Goal: Task Accomplishment & Management: Complete application form

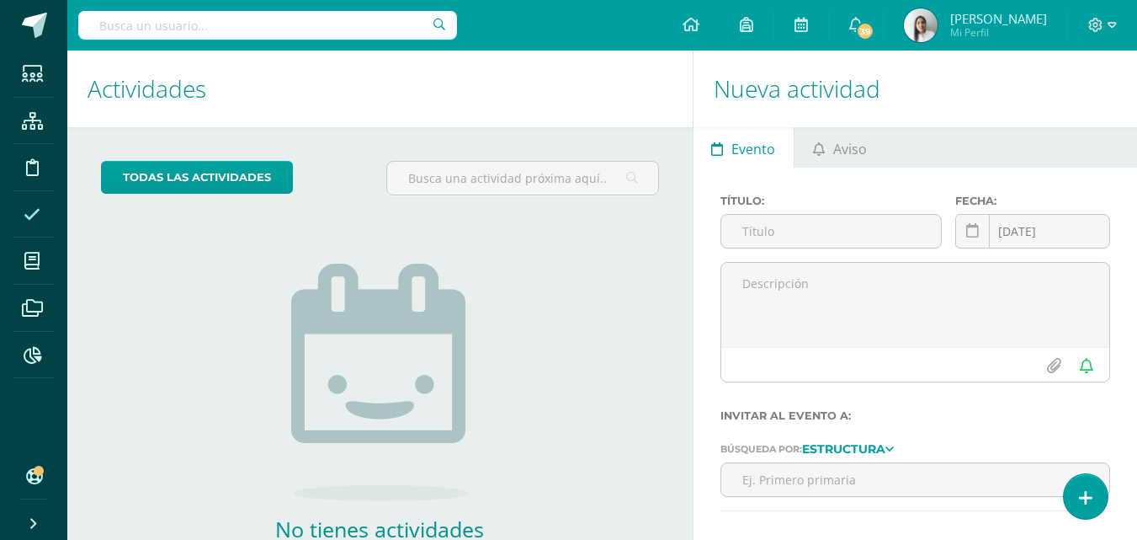
click at [30, 216] on icon at bounding box center [32, 214] width 17 height 17
click at [1083, 495] on icon at bounding box center [1085, 497] width 15 height 19
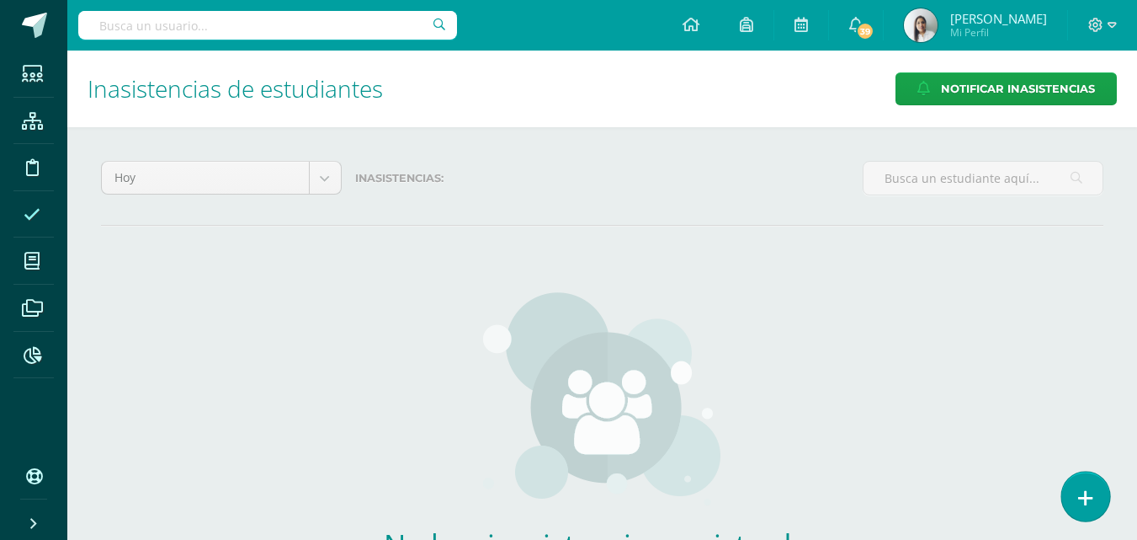
click at [1092, 489] on icon at bounding box center [1085, 497] width 15 height 19
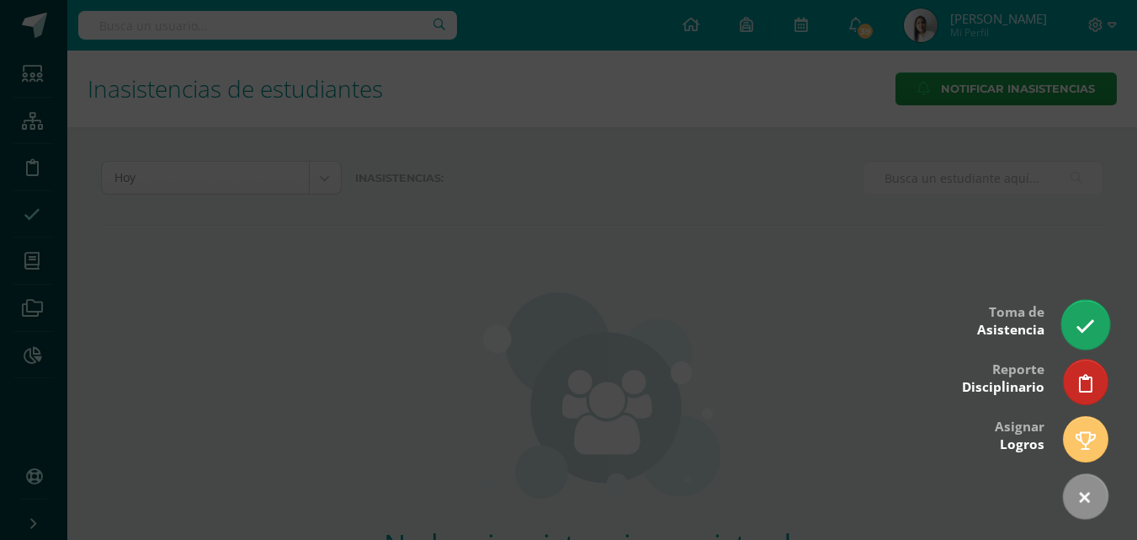
click at [1074, 322] on link at bounding box center [1086, 324] width 48 height 49
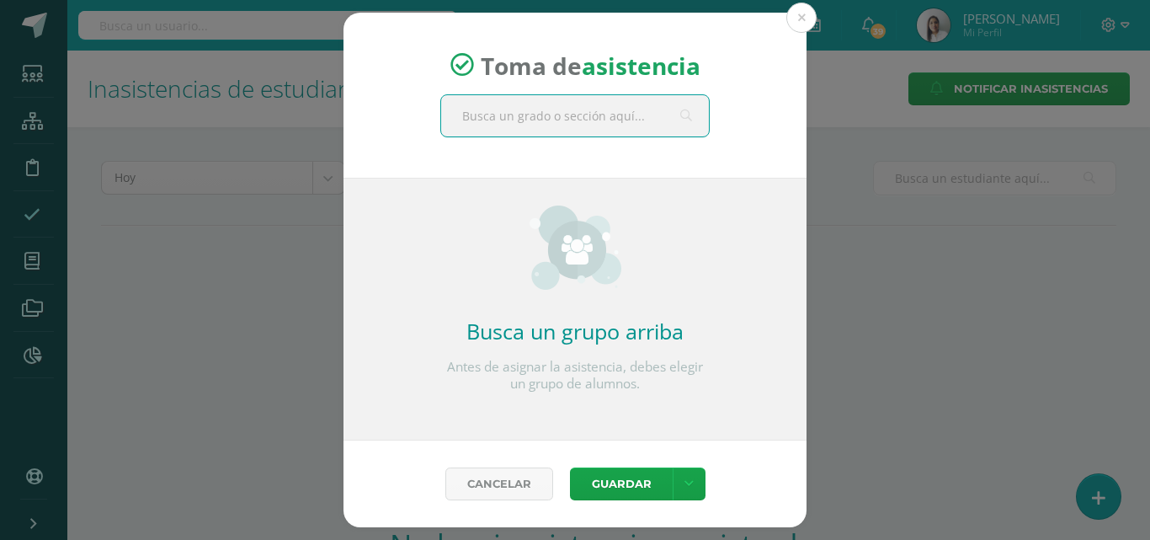
click at [482, 115] on input "text" at bounding box center [575, 115] width 268 height 41
type input "maternal"
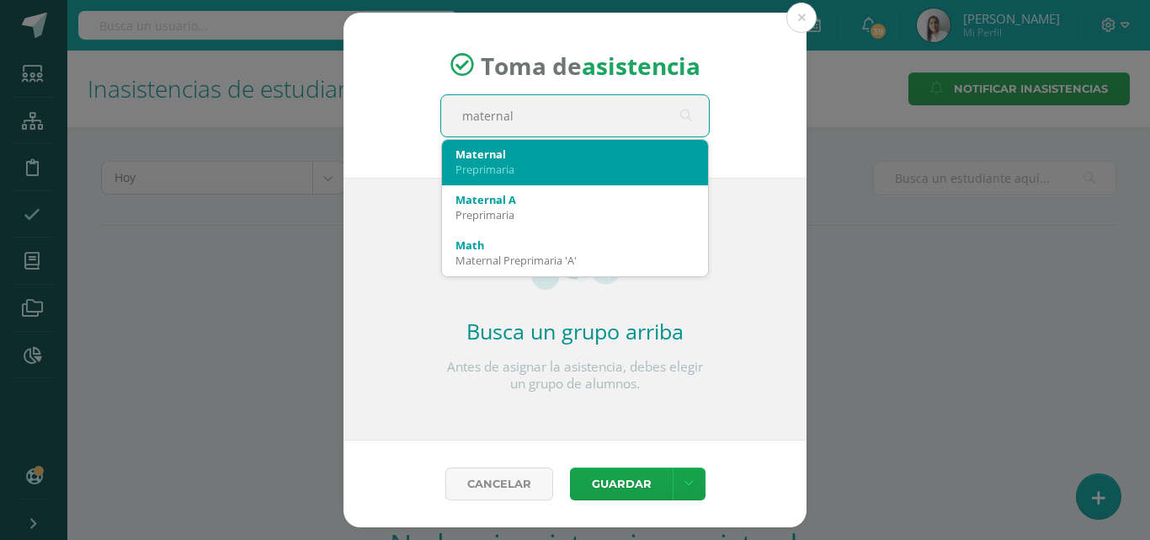
click at [487, 152] on div "Maternal" at bounding box center [574, 153] width 239 height 15
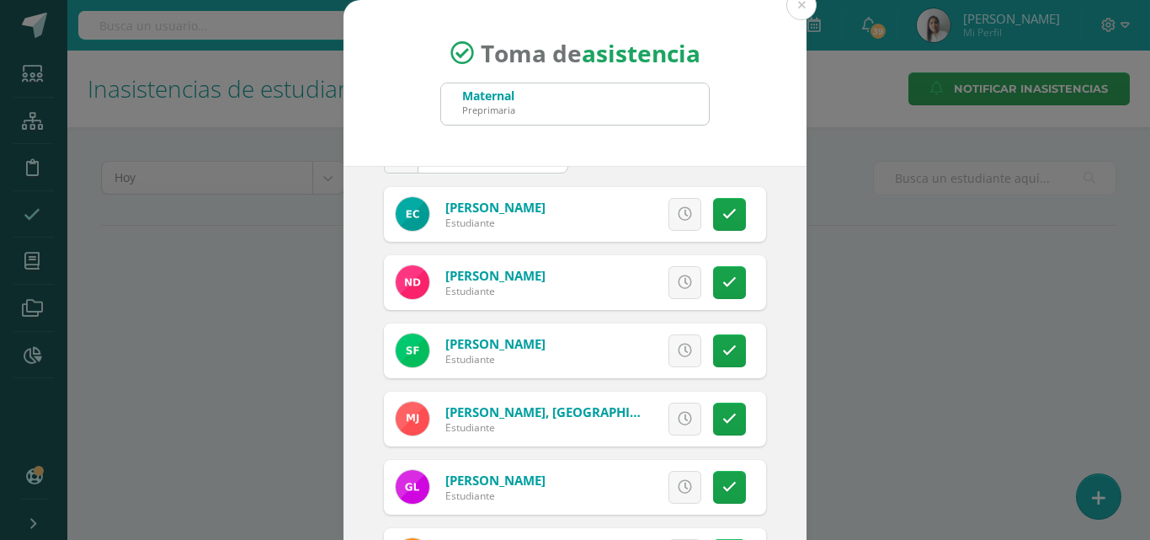
scroll to position [84, 0]
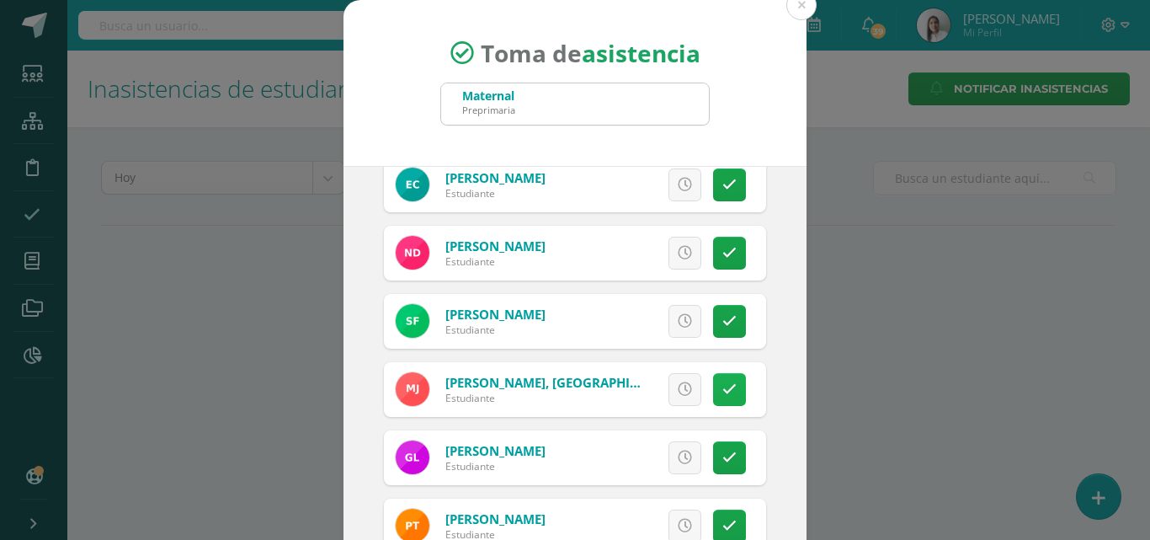
click at [717, 397] on link at bounding box center [729, 389] width 33 height 33
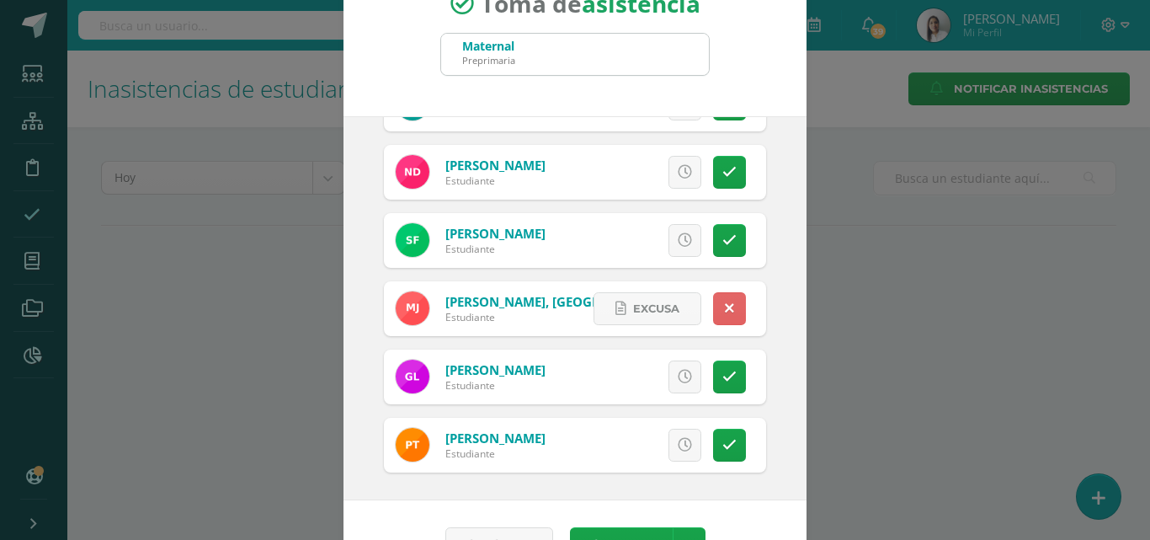
scroll to position [97, 0]
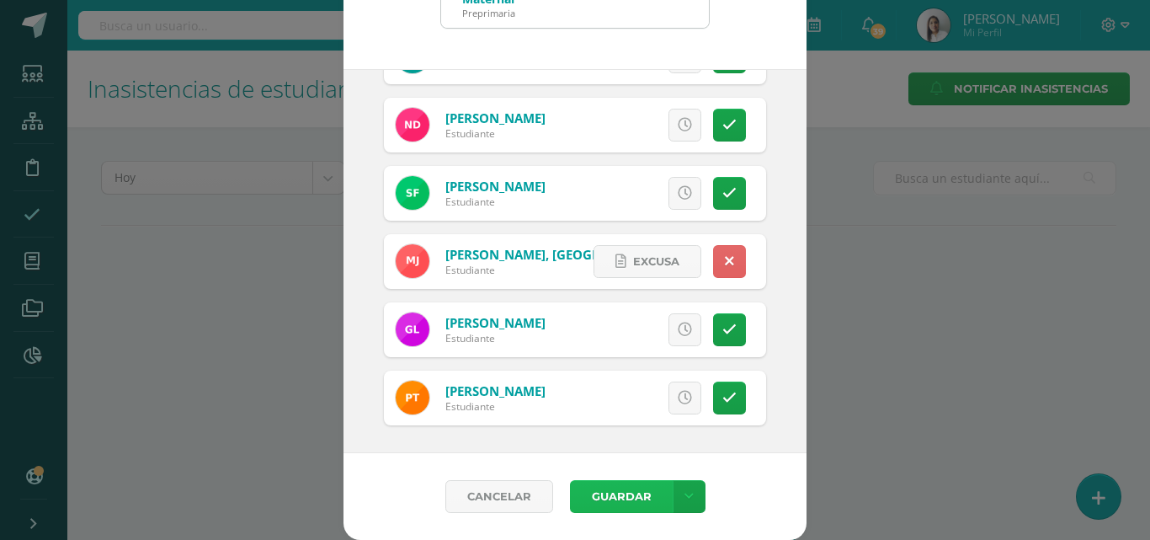
click at [590, 490] on button "Guardar" at bounding box center [621, 496] width 103 height 33
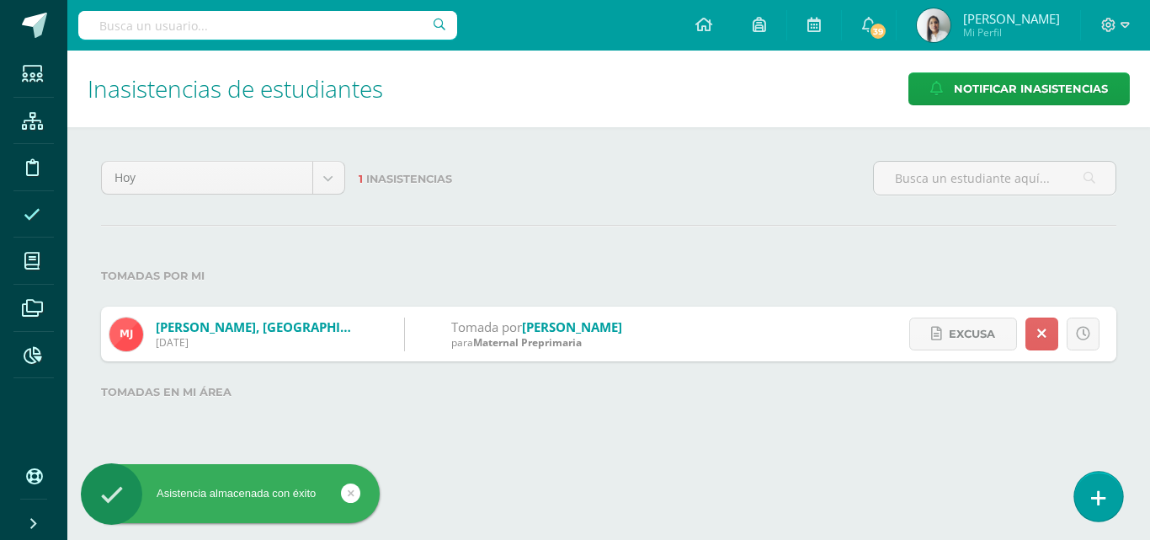
click at [1102, 503] on icon at bounding box center [1098, 497] width 15 height 19
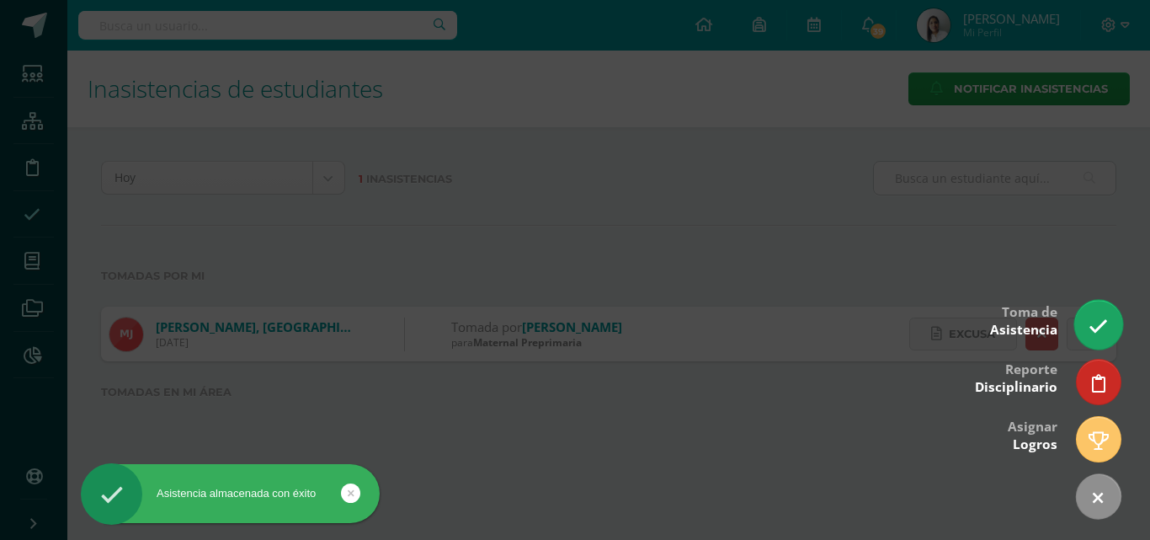
click at [1092, 322] on icon at bounding box center [1098, 326] width 19 height 19
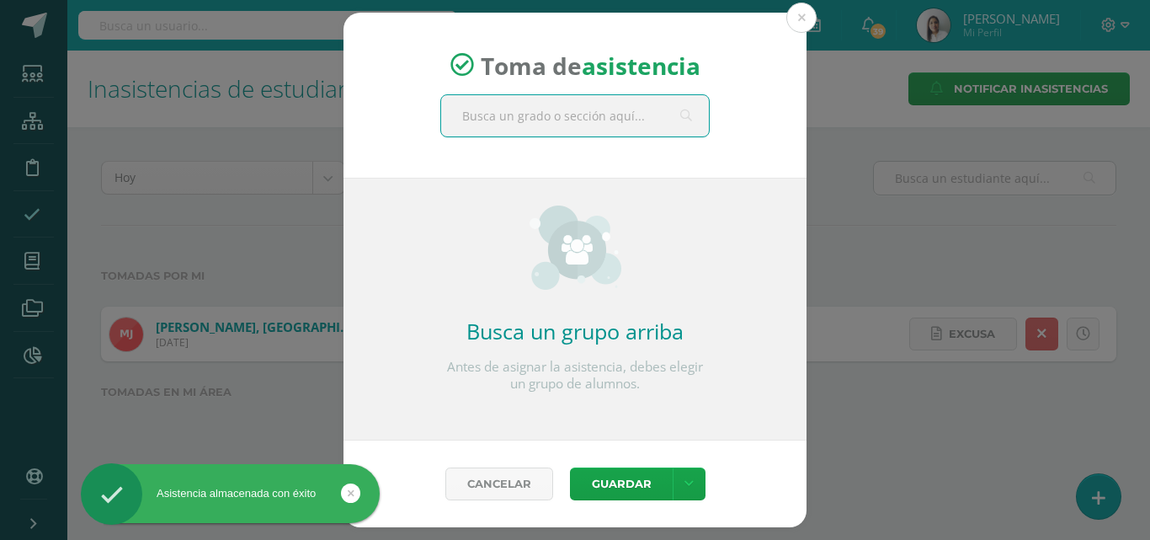
click at [556, 125] on input "text" at bounding box center [575, 115] width 268 height 41
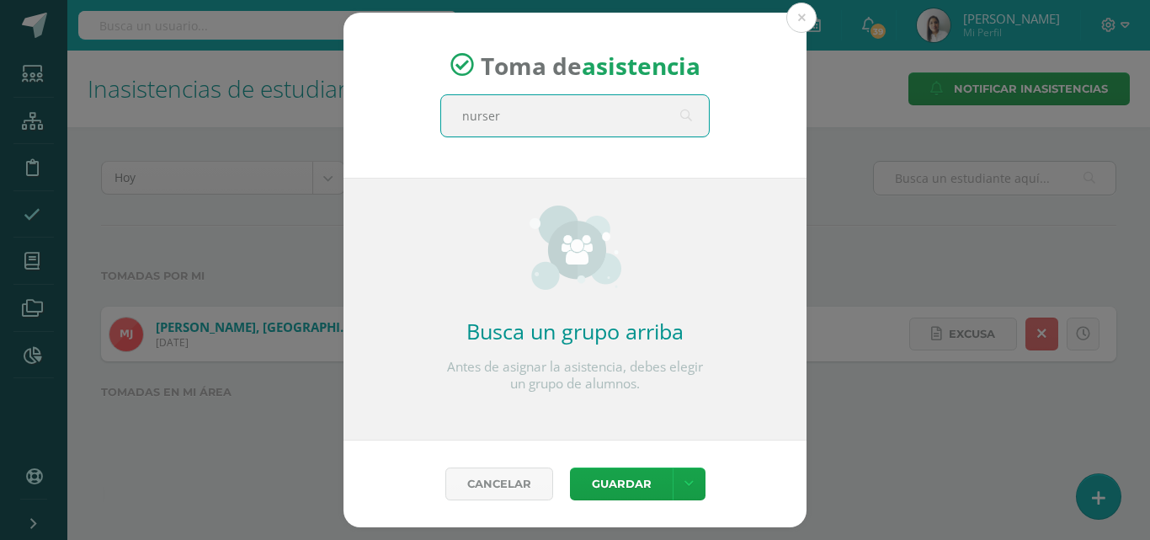
type input "nursery"
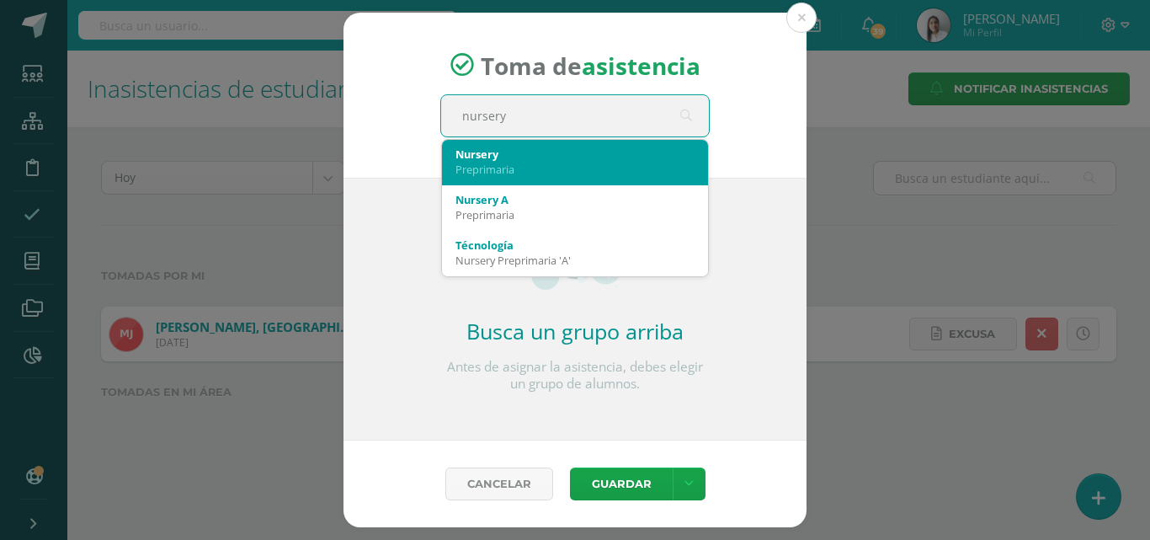
drag, startPoint x: 530, startPoint y: 157, endPoint x: 524, endPoint y: 166, distance: 11.0
click at [530, 157] on div "Nursery" at bounding box center [574, 153] width 239 height 15
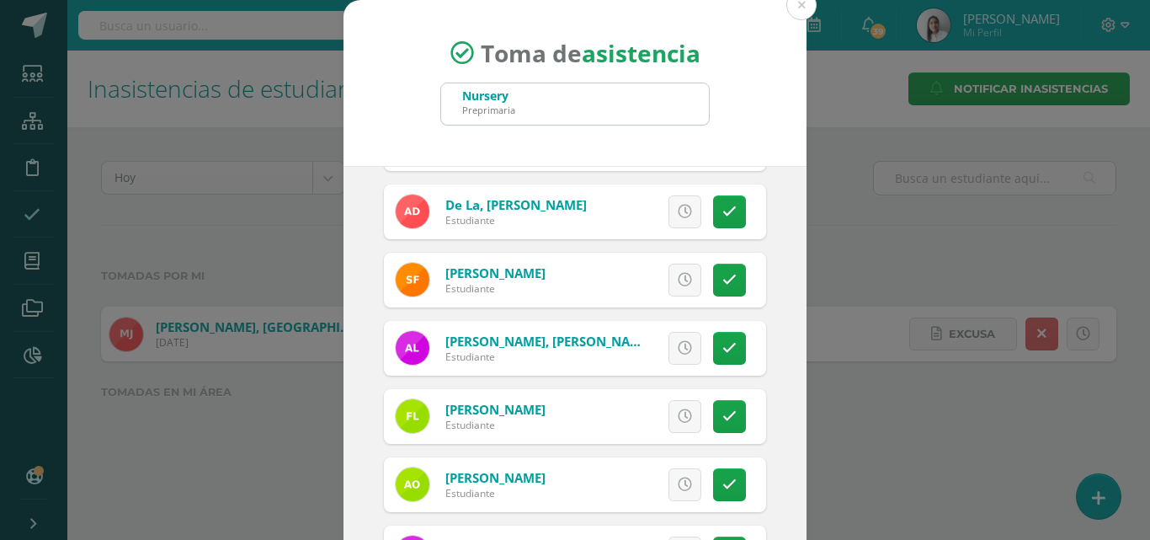
scroll to position [337, 0]
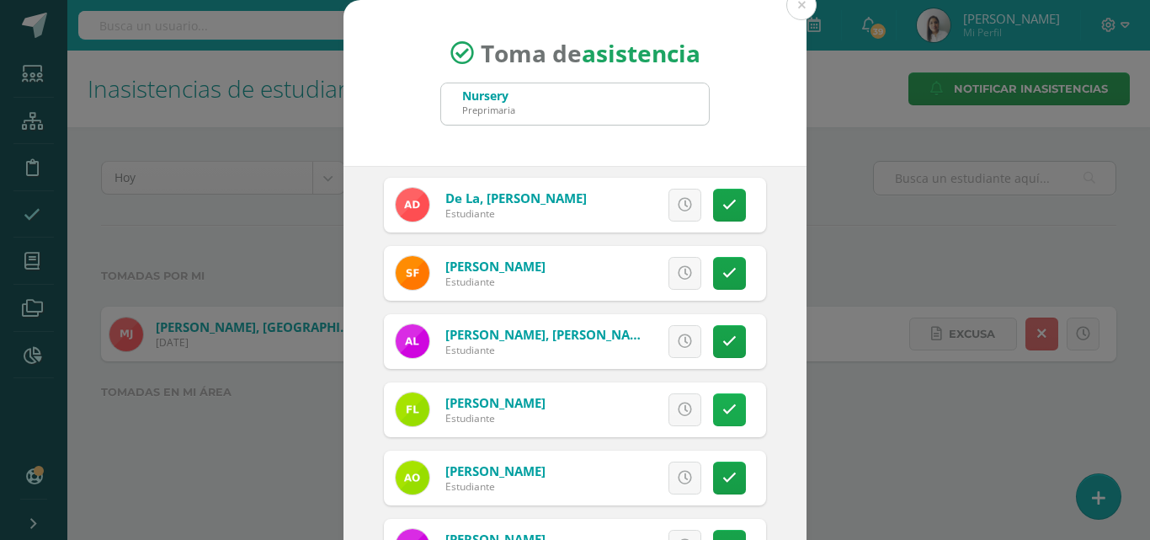
click at [721, 413] on link at bounding box center [729, 409] width 33 height 33
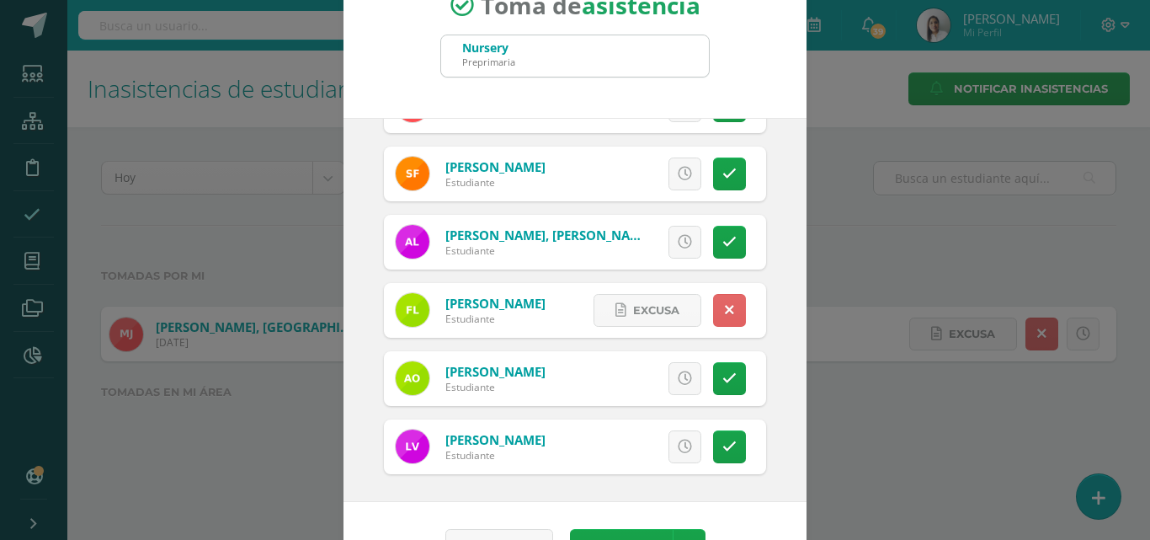
scroll to position [97, 0]
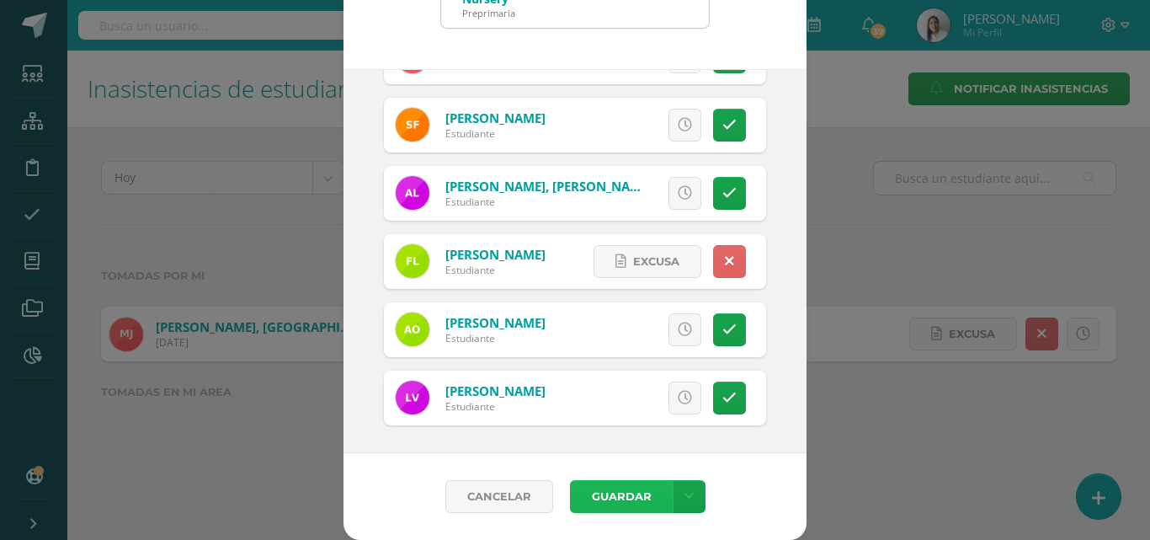
click at [615, 488] on button "Guardar" at bounding box center [621, 496] width 103 height 33
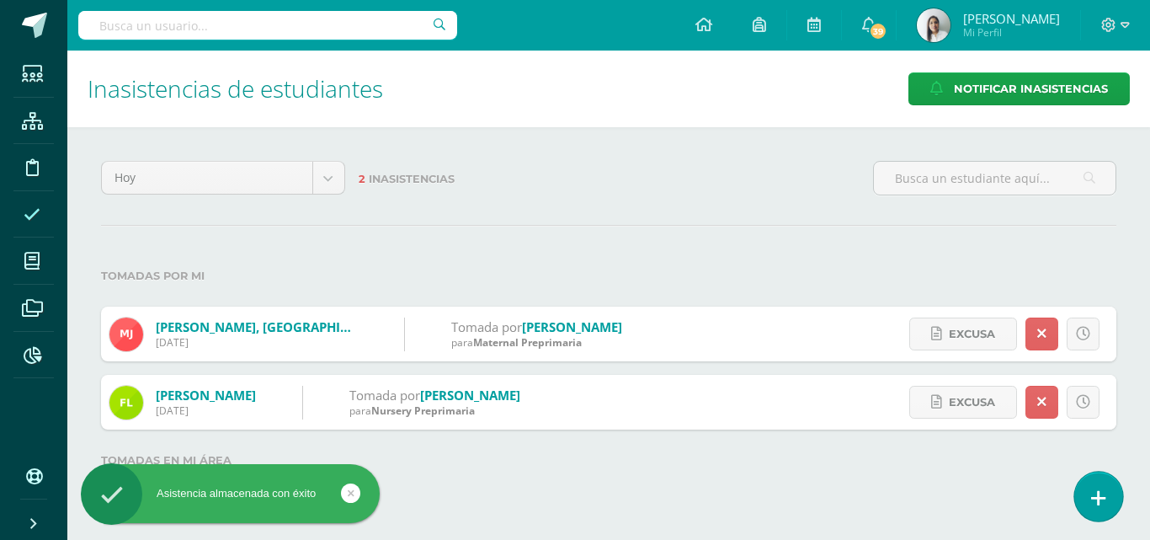
click at [1091, 496] on icon at bounding box center [1098, 497] width 15 height 19
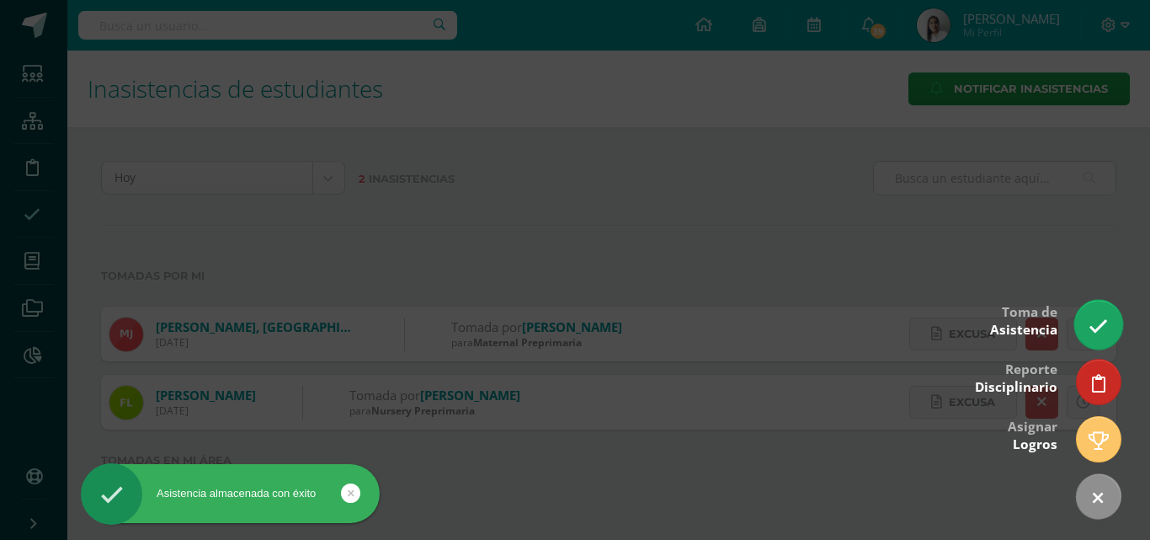
click at [1092, 318] on icon at bounding box center [1098, 326] width 19 height 19
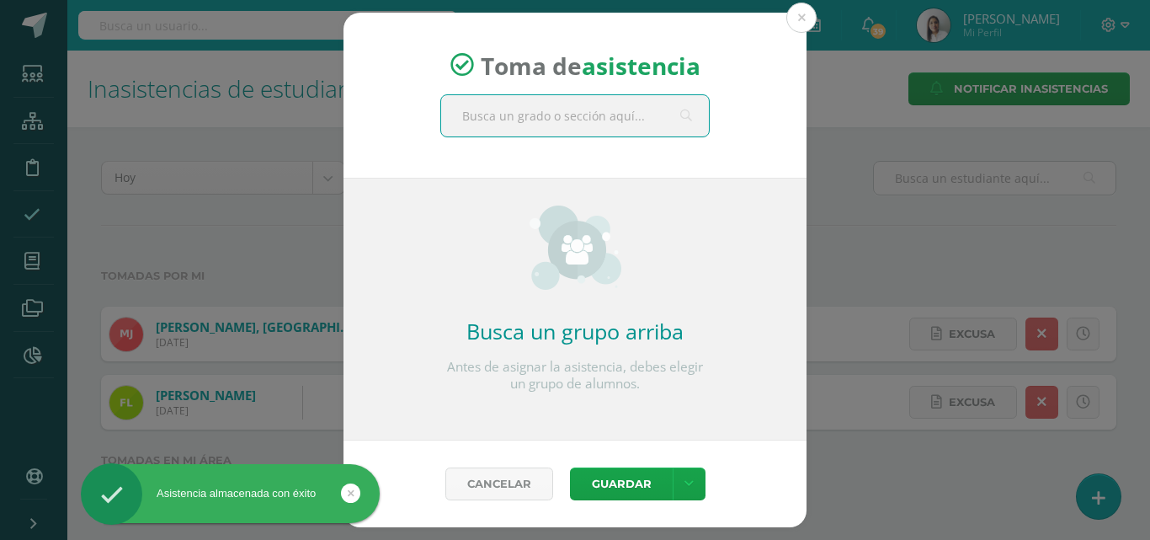
click at [641, 111] on input "text" at bounding box center [575, 115] width 268 height 41
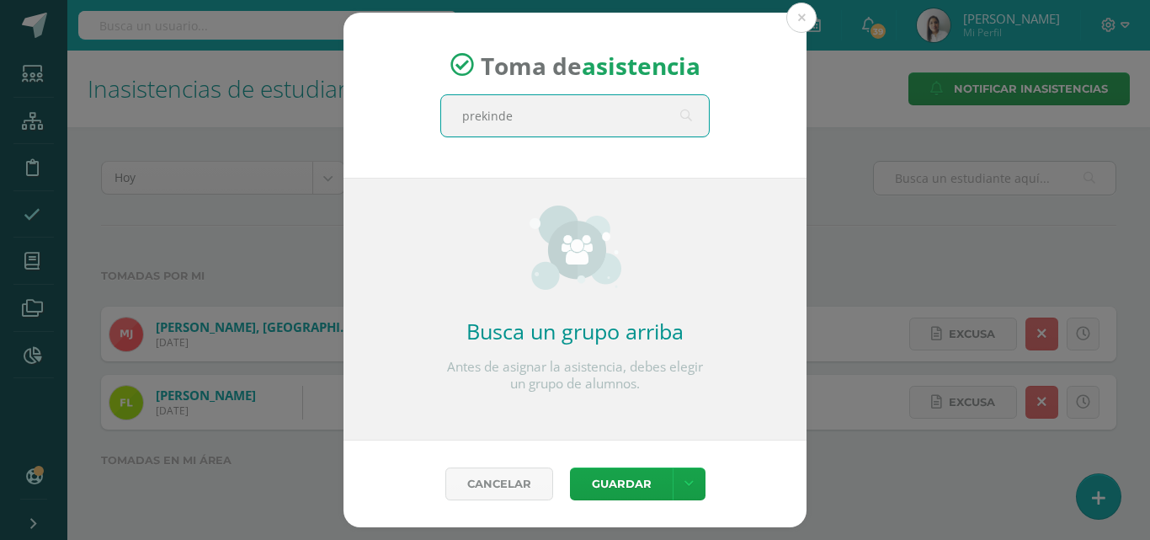
type input "prekinder"
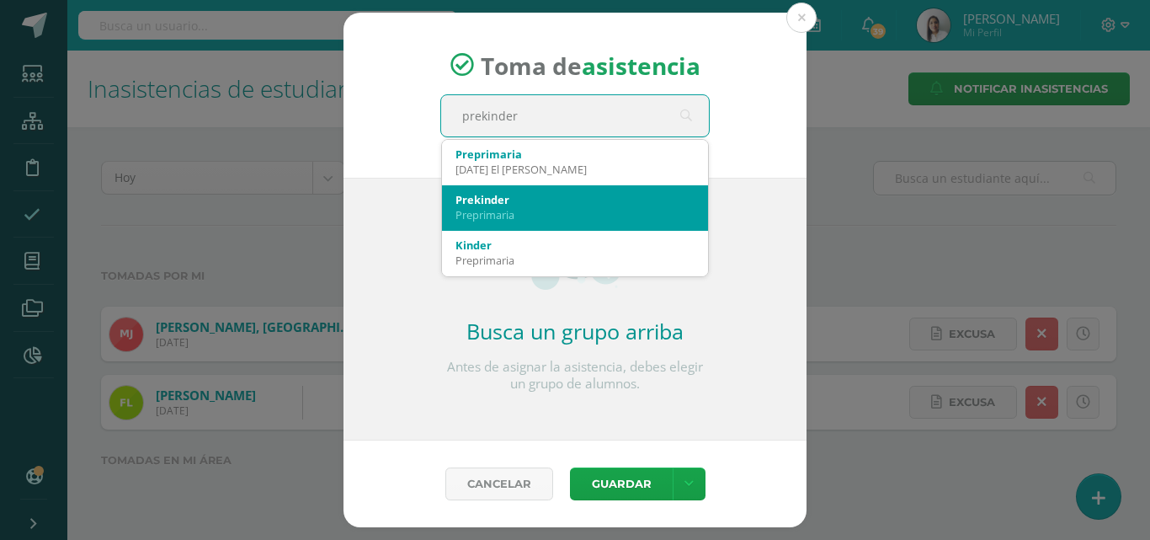
click at [544, 199] on div "Prekinder" at bounding box center [574, 199] width 239 height 15
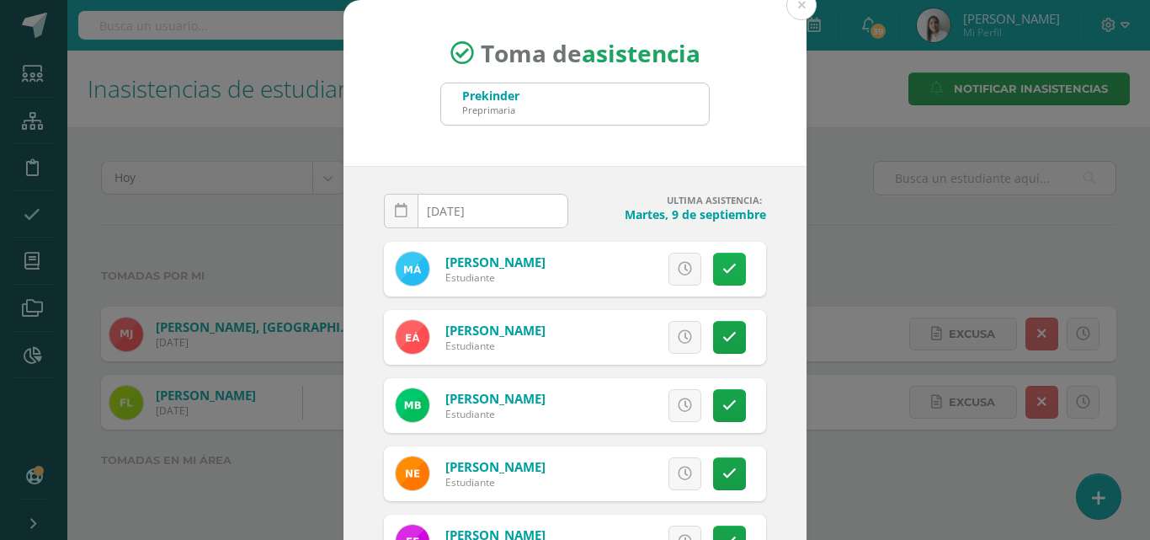
click at [719, 269] on link at bounding box center [729, 269] width 33 height 33
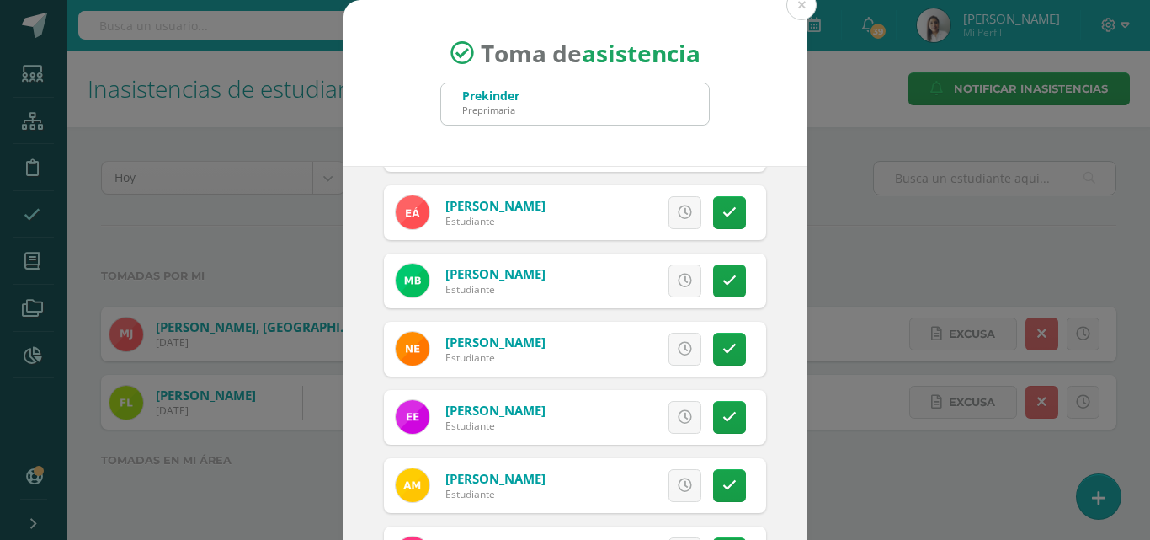
scroll to position [168, 0]
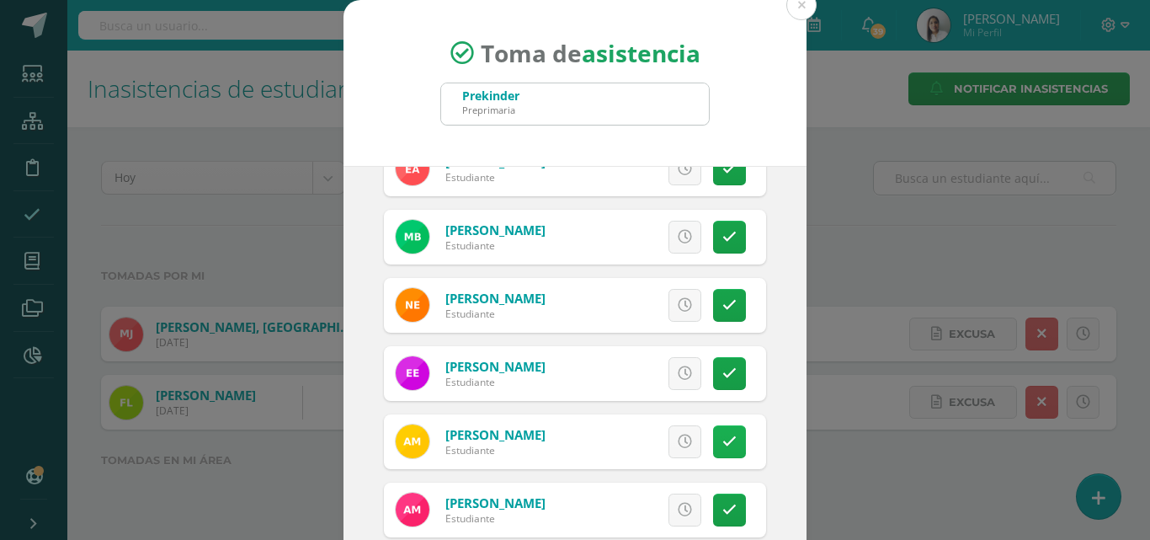
click at [722, 445] on icon at bounding box center [729, 441] width 14 height 14
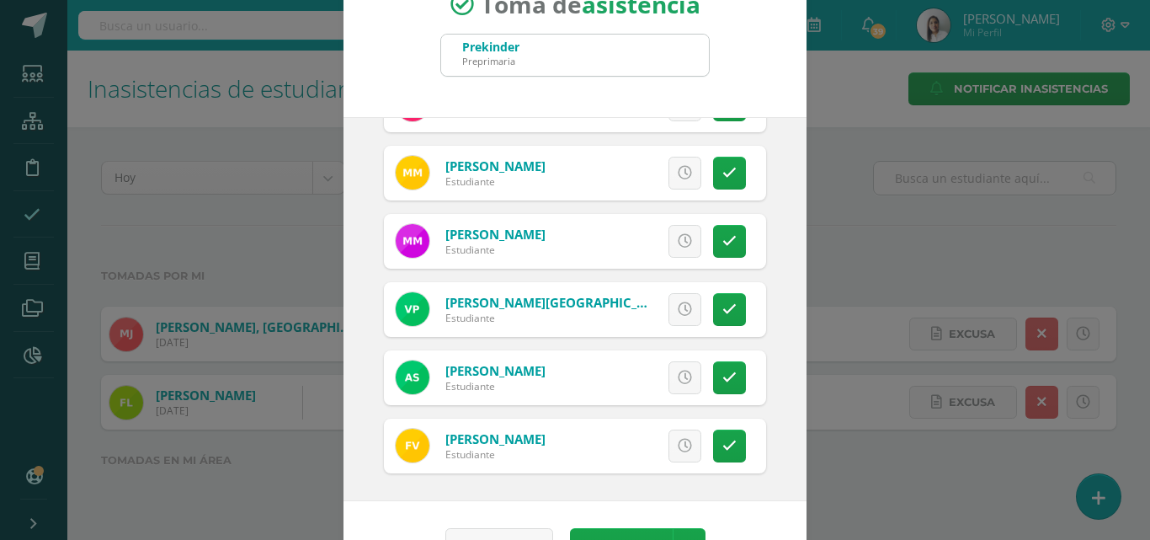
scroll to position [97, 0]
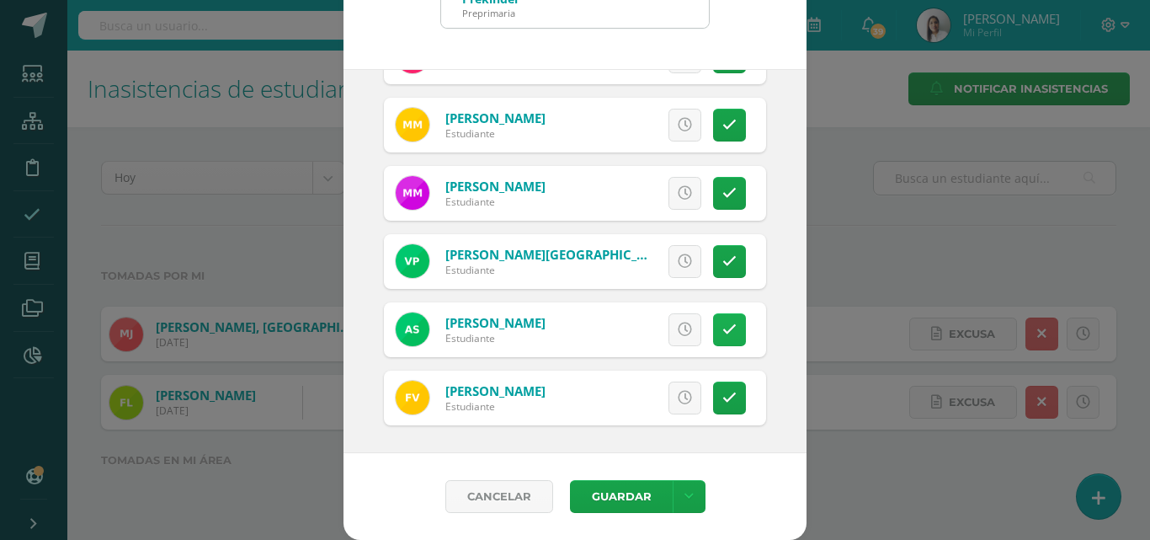
drag, startPoint x: 718, startPoint y: 326, endPoint x: 717, endPoint y: 335, distance: 9.3
click at [718, 327] on link at bounding box center [729, 329] width 33 height 33
click at [722, 397] on icon at bounding box center [729, 398] width 14 height 14
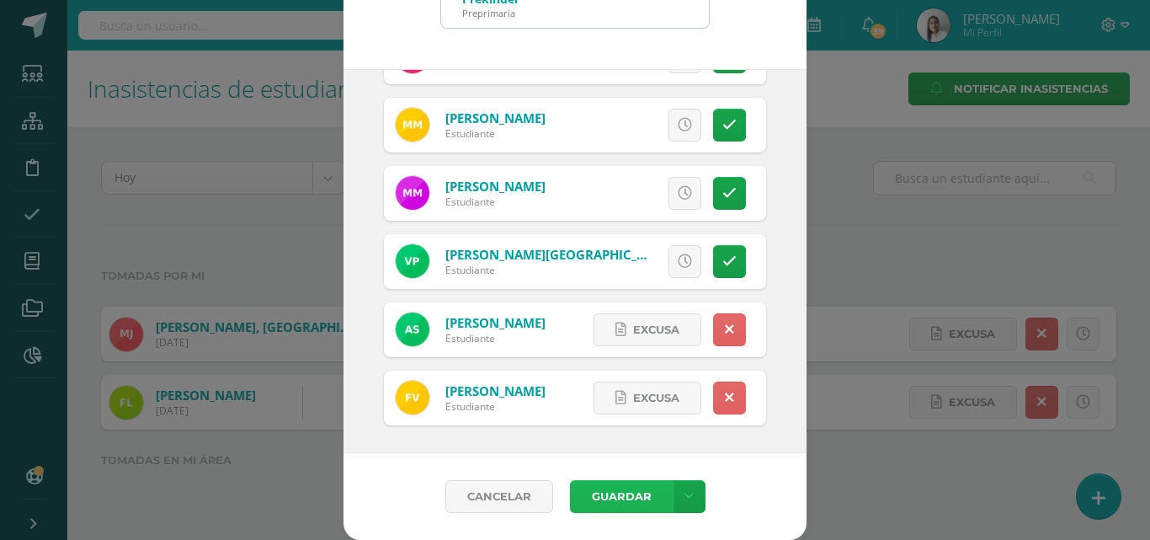
click at [612, 487] on button "Guardar" at bounding box center [621, 496] width 103 height 33
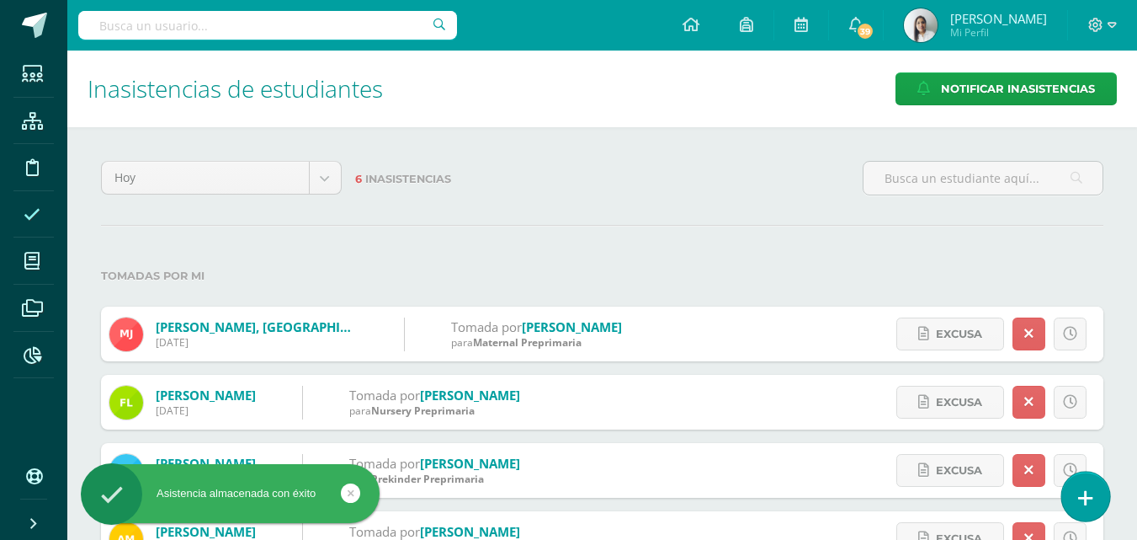
click at [1091, 494] on icon at bounding box center [1085, 497] width 15 height 19
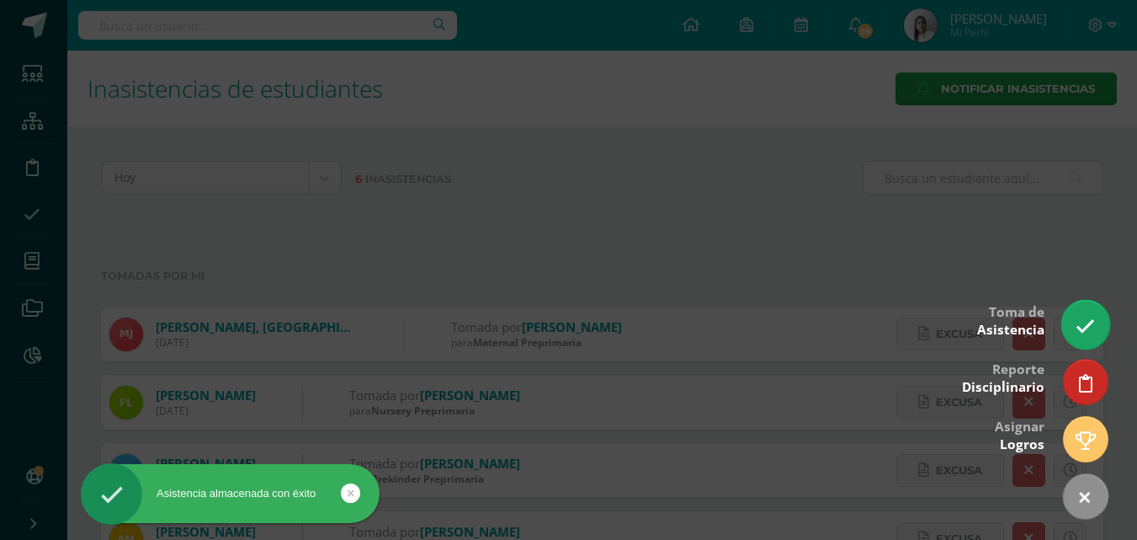
click at [1088, 321] on icon at bounding box center [1085, 326] width 19 height 19
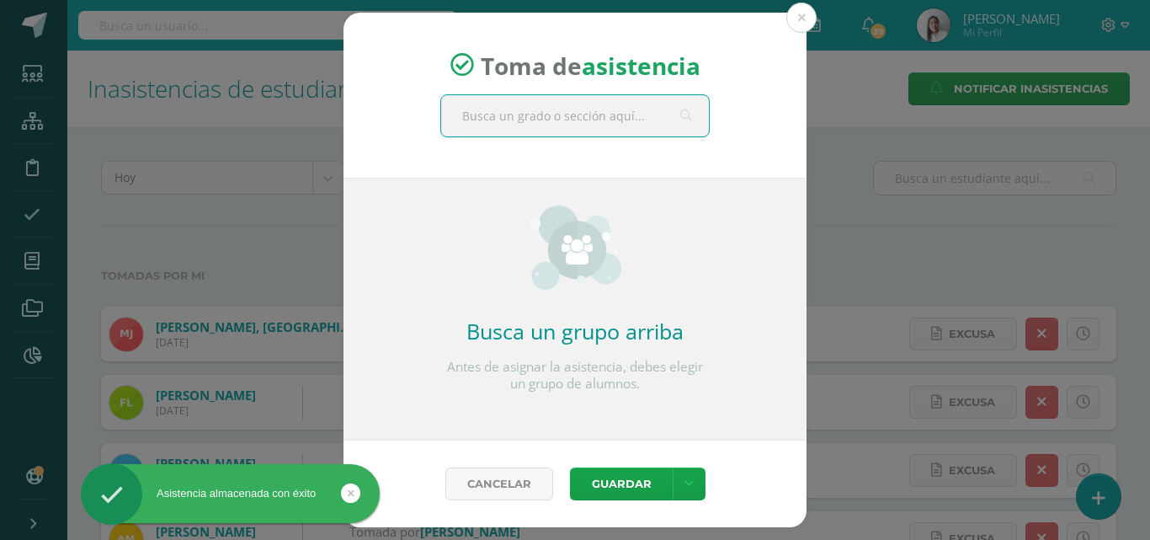
click at [548, 117] on input "text" at bounding box center [575, 115] width 268 height 41
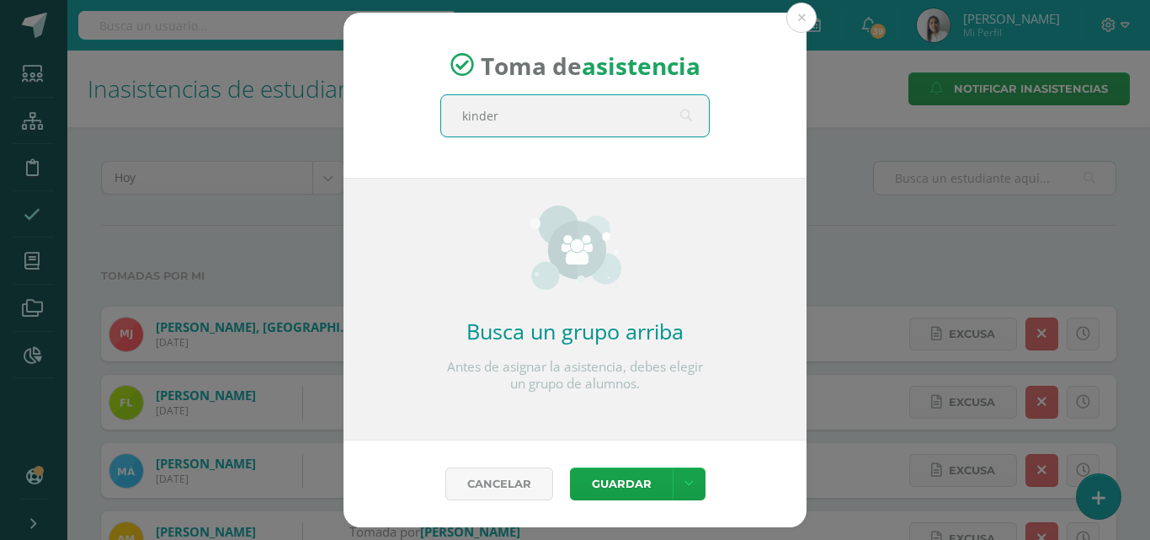
type input "kinder a"
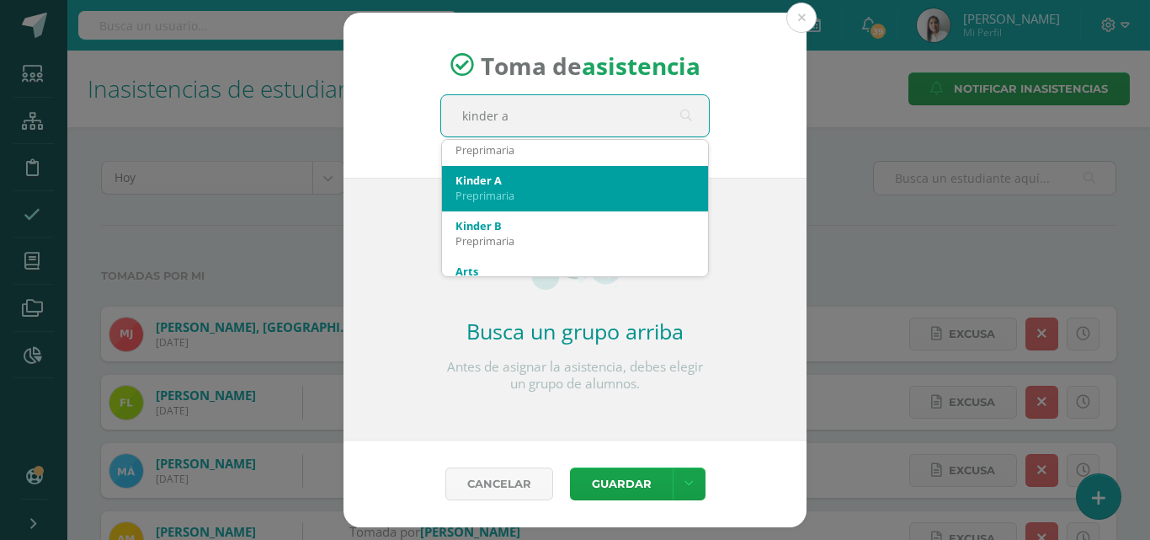
scroll to position [84, 0]
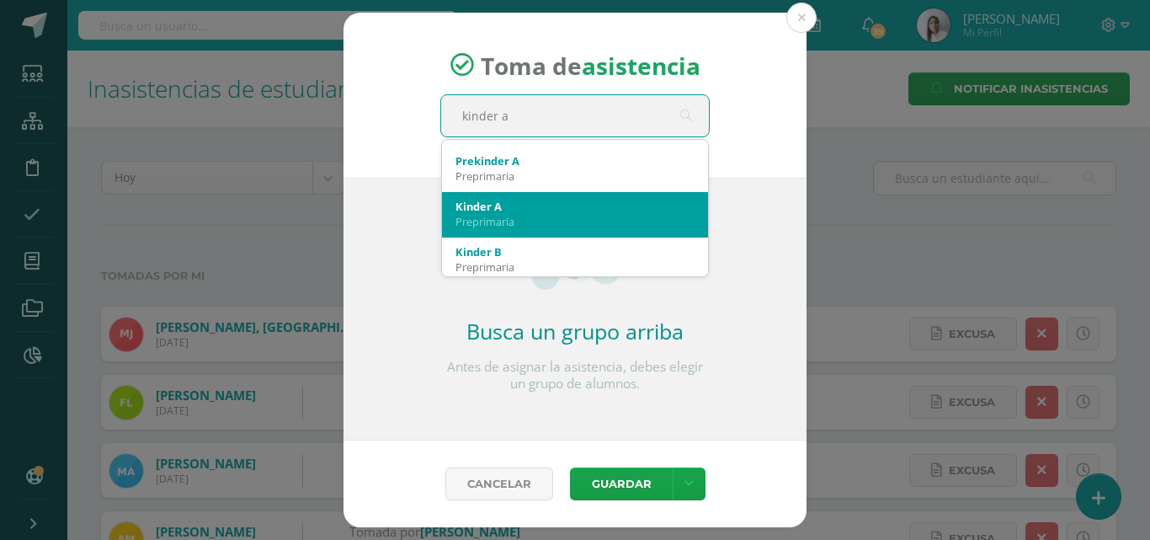
click at [523, 213] on div "Kinder A" at bounding box center [574, 206] width 239 height 15
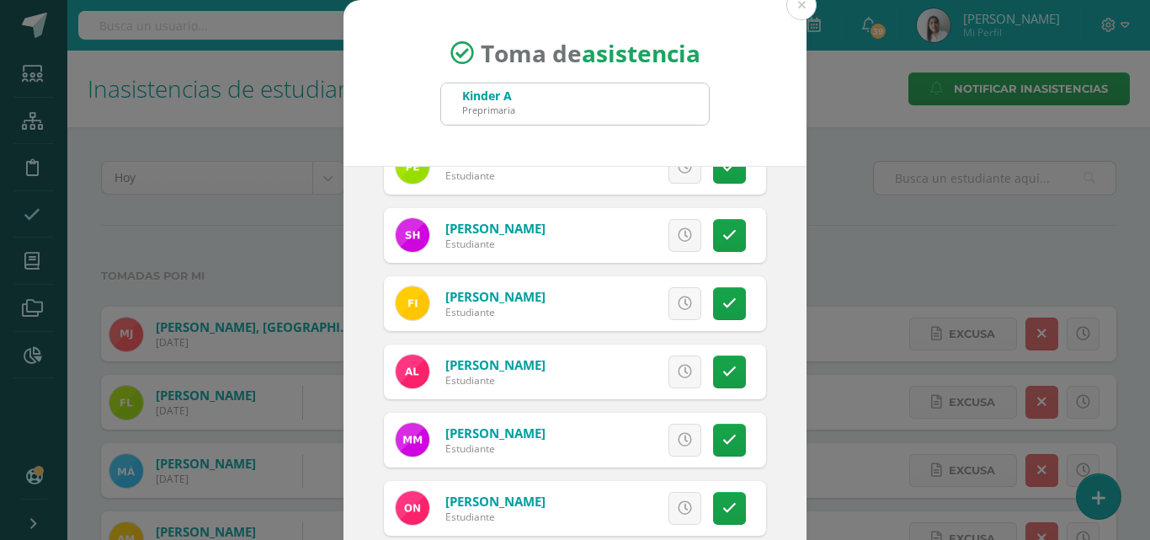
scroll to position [421, 0]
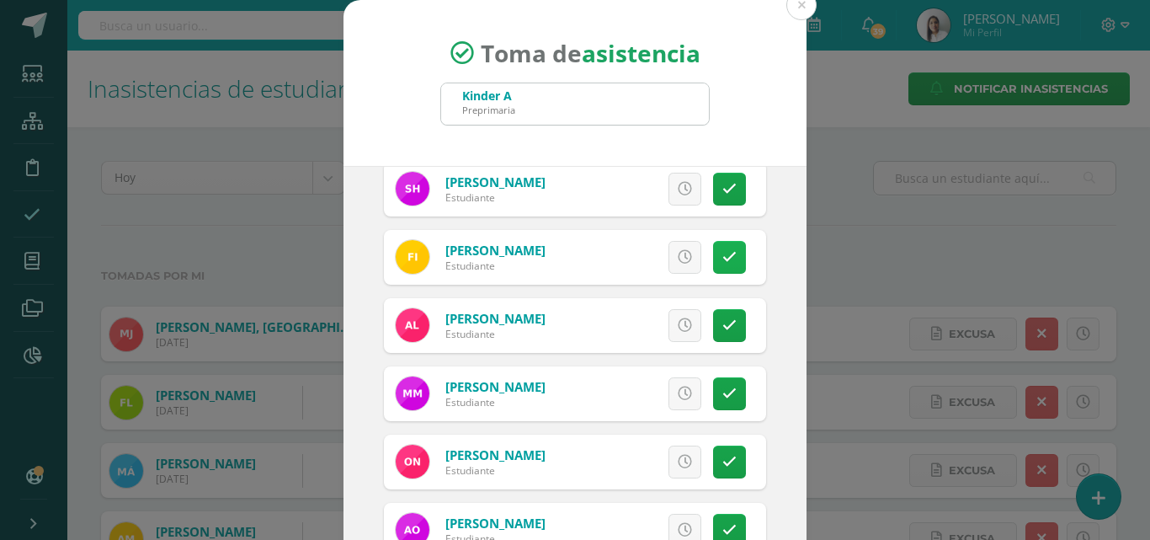
click at [722, 253] on link at bounding box center [729, 257] width 33 height 33
click at [722, 460] on icon at bounding box center [729, 462] width 14 height 14
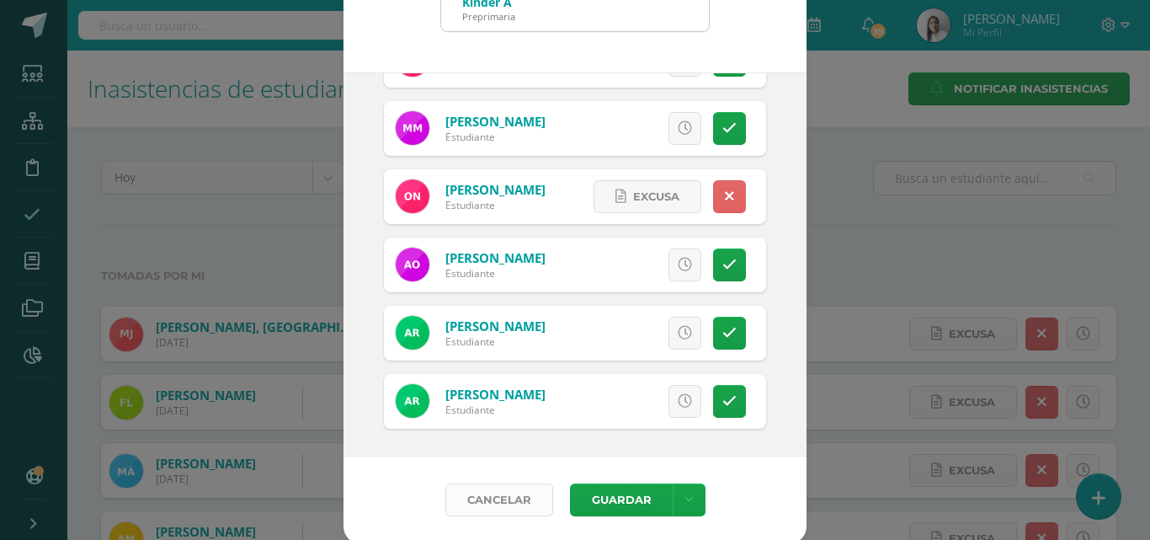
scroll to position [97, 0]
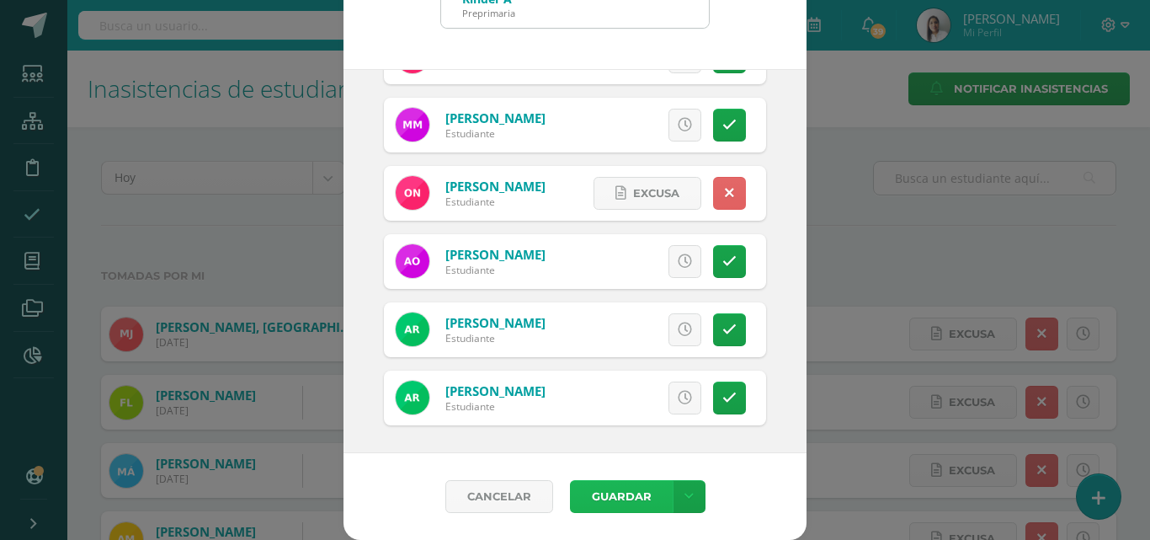
click at [612, 496] on button "Guardar" at bounding box center [621, 496] width 103 height 33
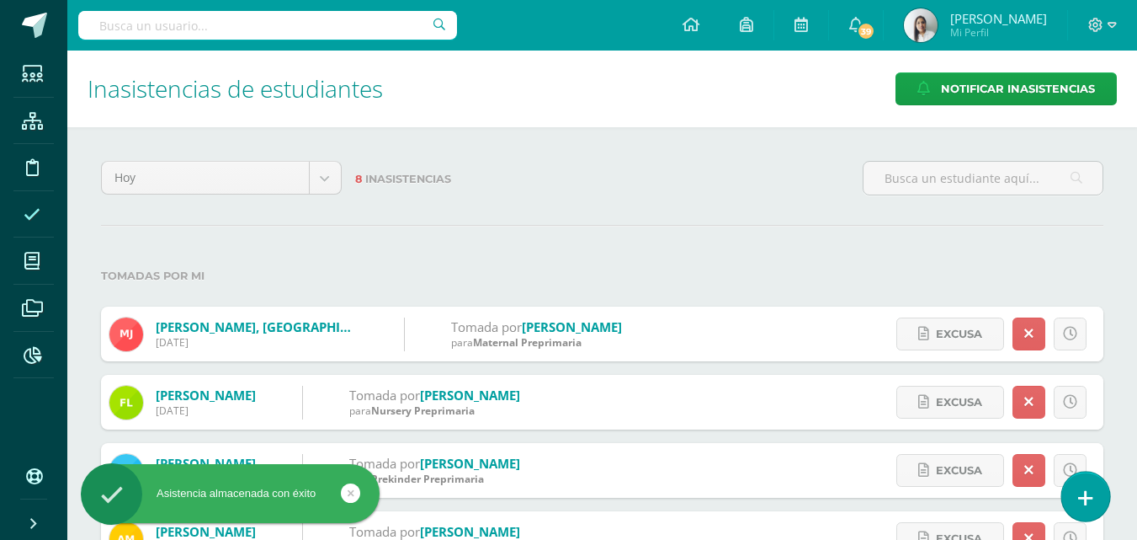
click at [1092, 495] on icon at bounding box center [1085, 497] width 15 height 19
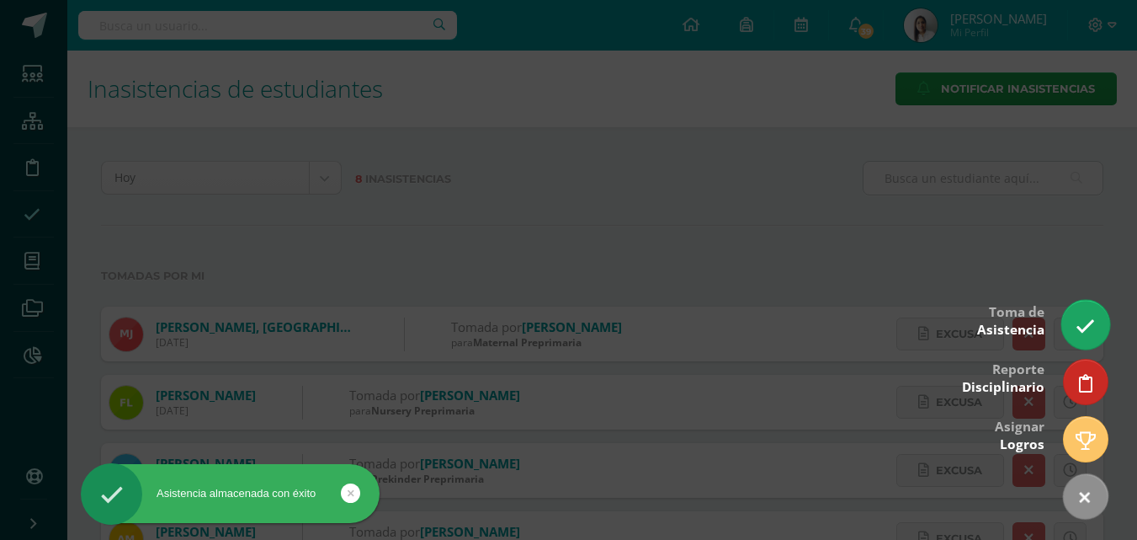
click at [1083, 313] on link at bounding box center [1086, 324] width 48 height 49
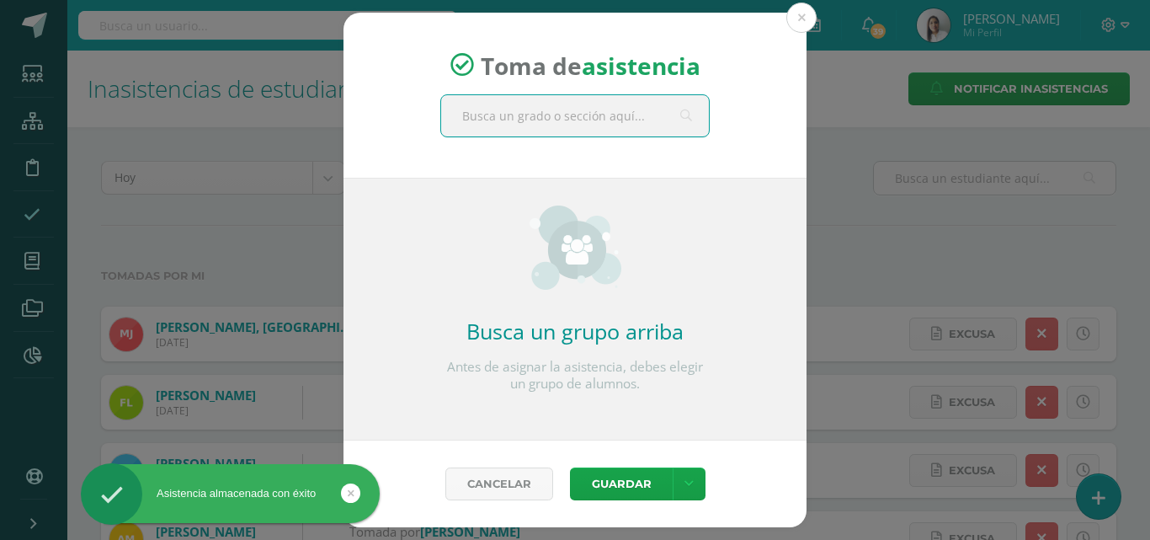
click at [559, 115] on input "text" at bounding box center [575, 115] width 268 height 41
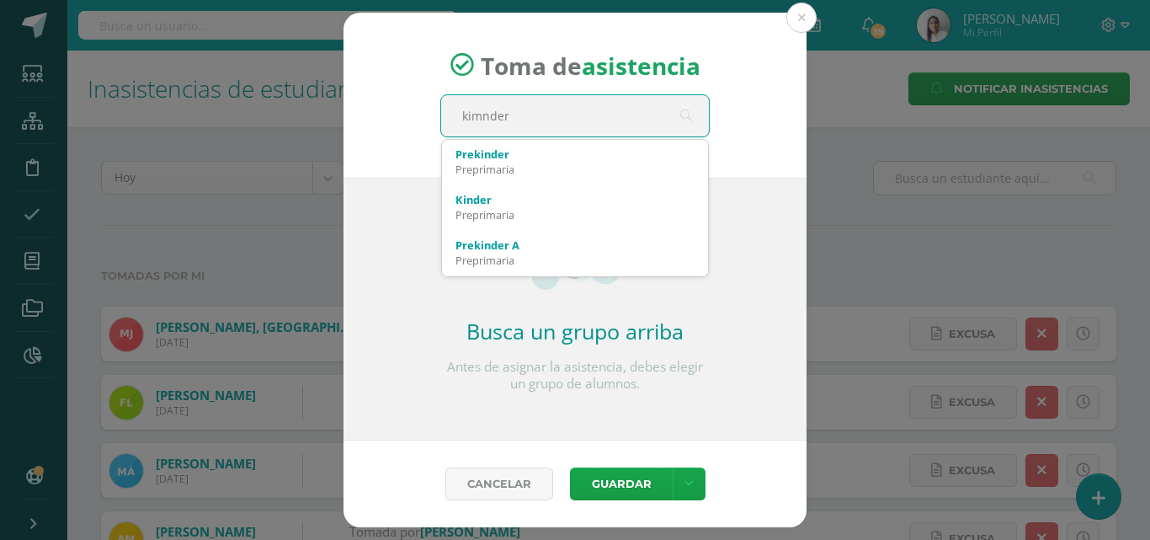
type input "kimnder b"
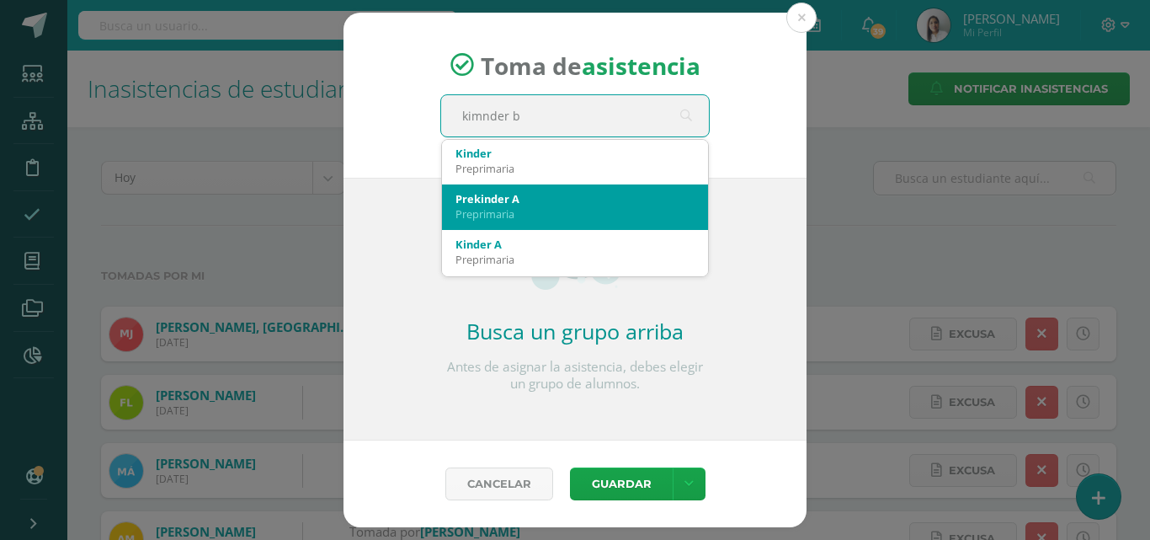
scroll to position [84, 0]
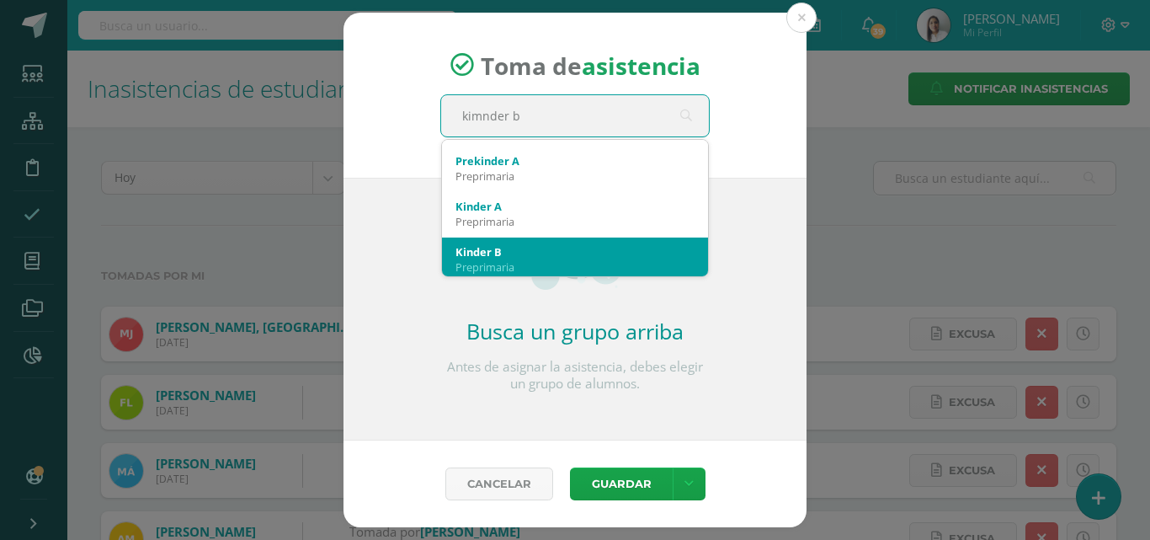
click at [503, 253] on div "Kinder B" at bounding box center [574, 251] width 239 height 15
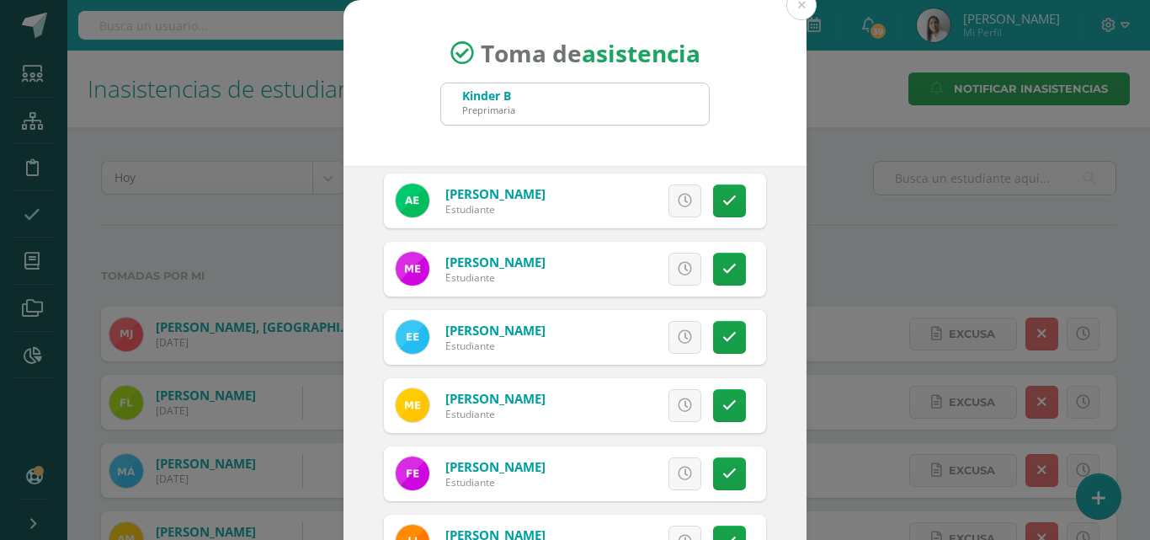
scroll to position [505, 0]
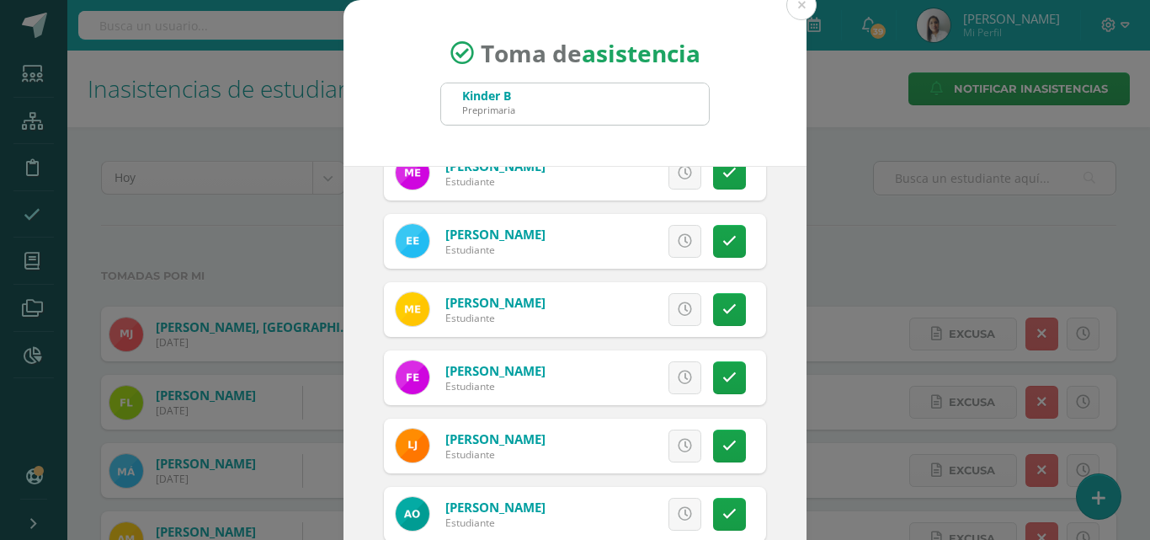
click at [722, 439] on icon at bounding box center [729, 446] width 14 height 14
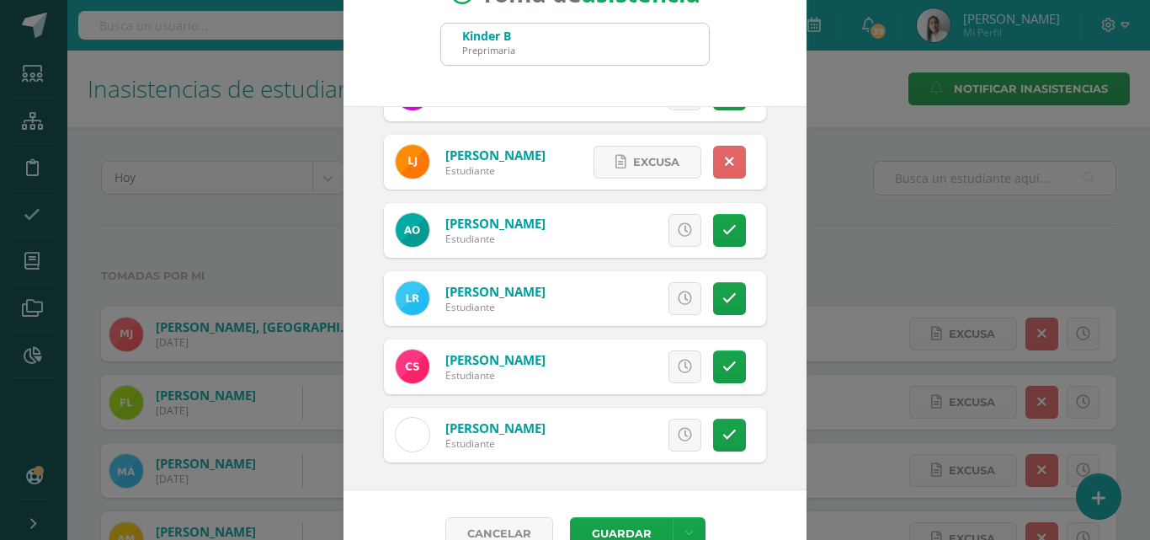
scroll to position [84, 0]
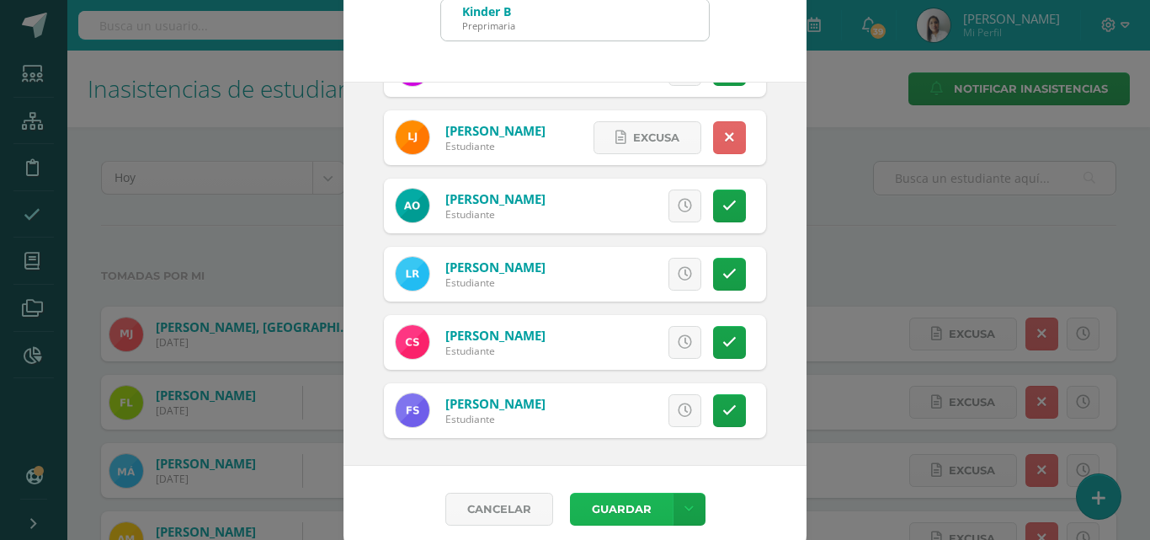
click at [628, 510] on button "Guardar" at bounding box center [621, 508] width 103 height 33
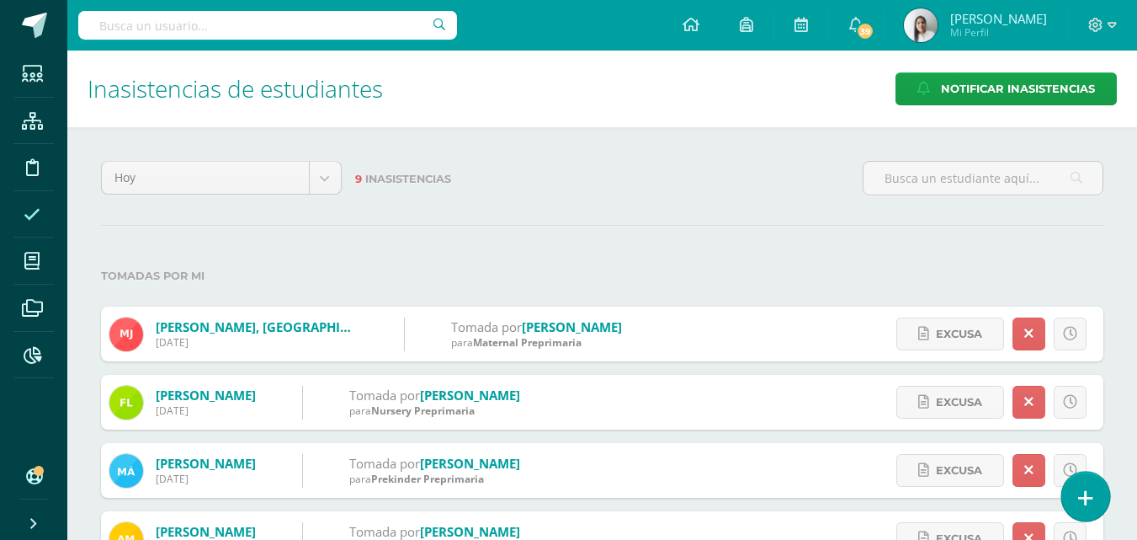
click at [1089, 502] on icon at bounding box center [1085, 497] width 15 height 19
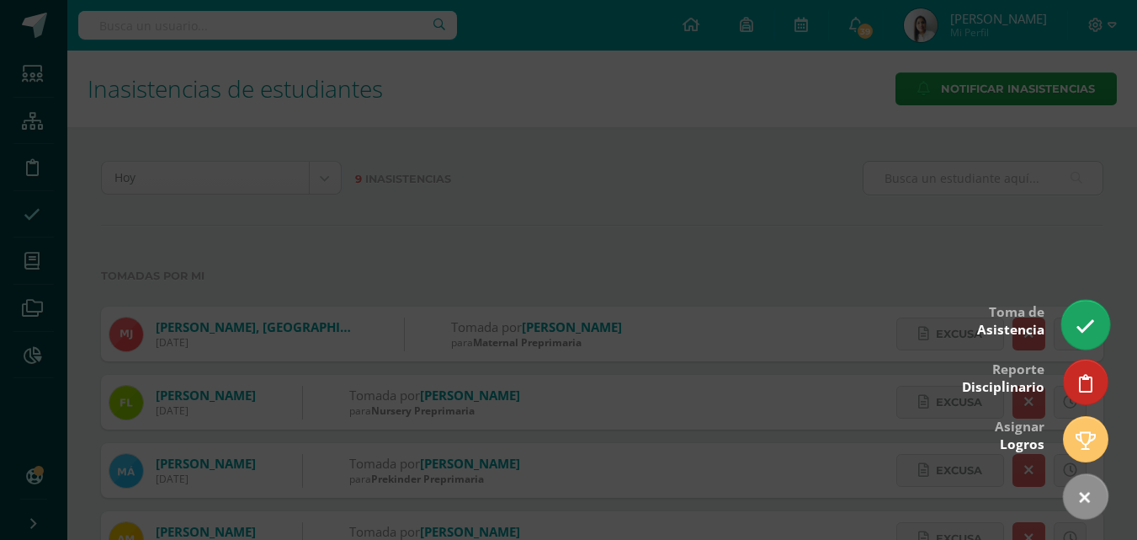
click at [1097, 330] on link at bounding box center [1086, 324] width 48 height 49
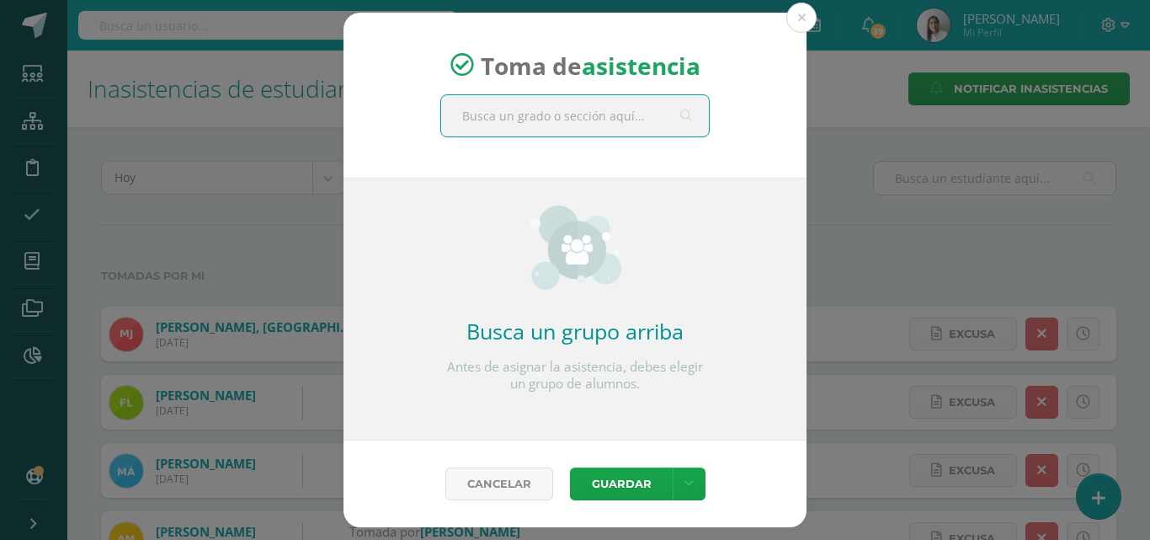
click at [599, 121] on input "text" at bounding box center [575, 115] width 268 height 41
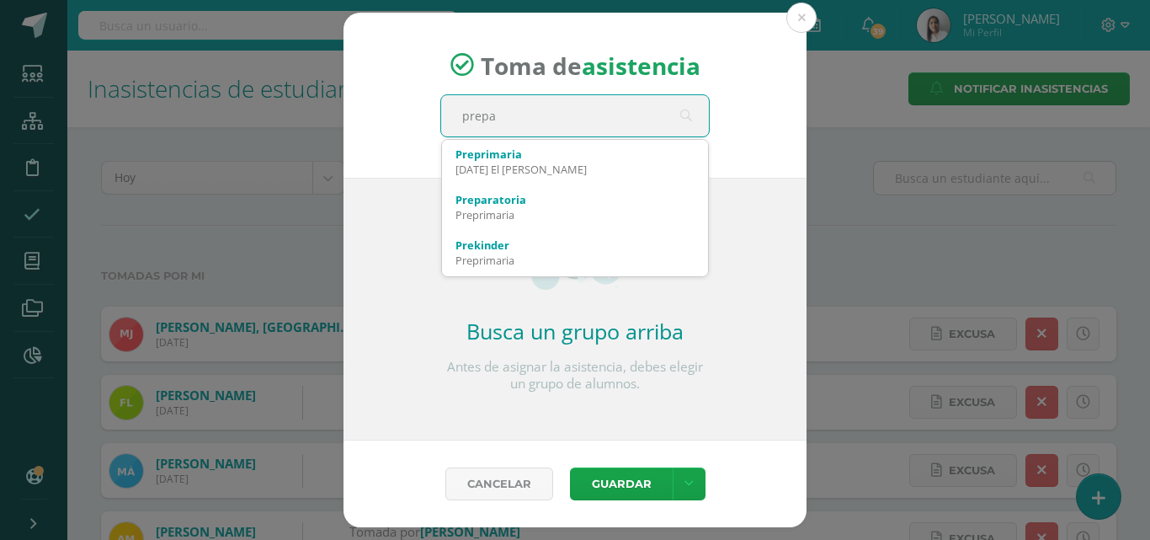
type input "prepa a"
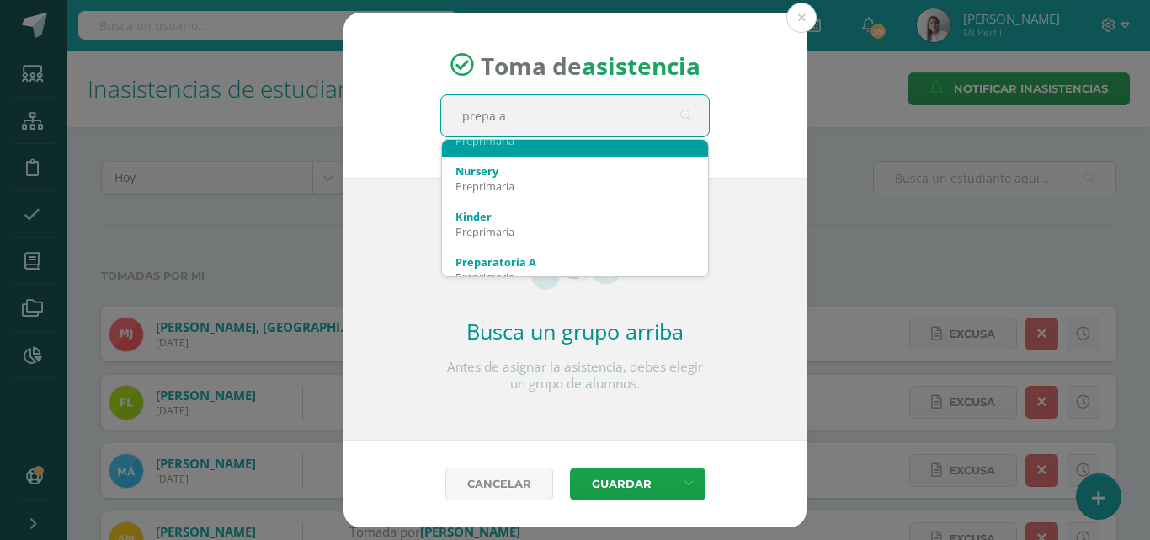
scroll to position [168, 0]
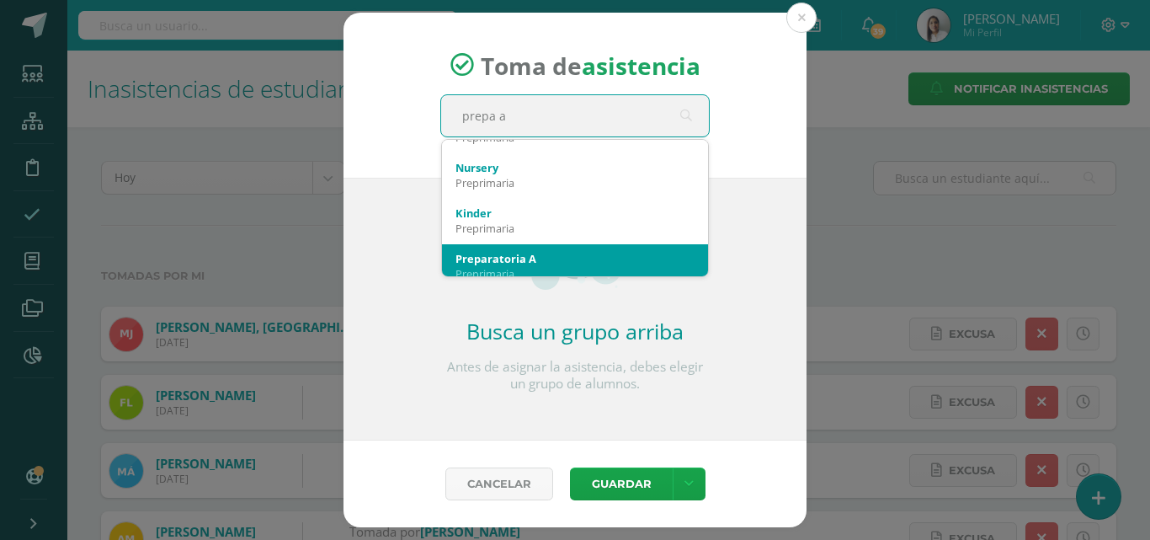
click at [530, 252] on div "Preparatoria A" at bounding box center [574, 258] width 239 height 15
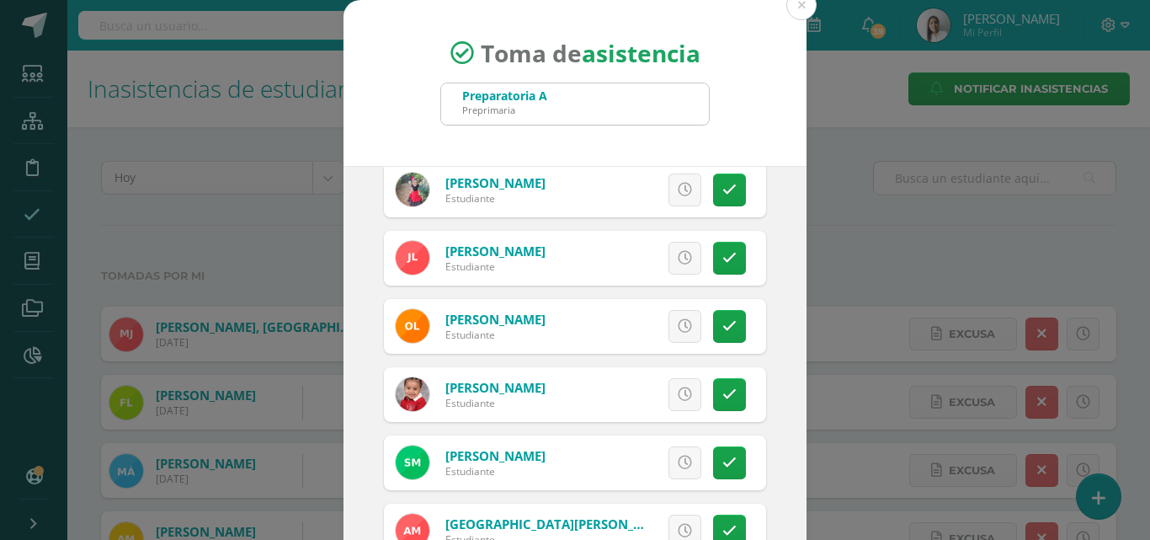
scroll to position [421, 0]
click at [722, 327] on icon at bounding box center [729, 325] width 14 height 14
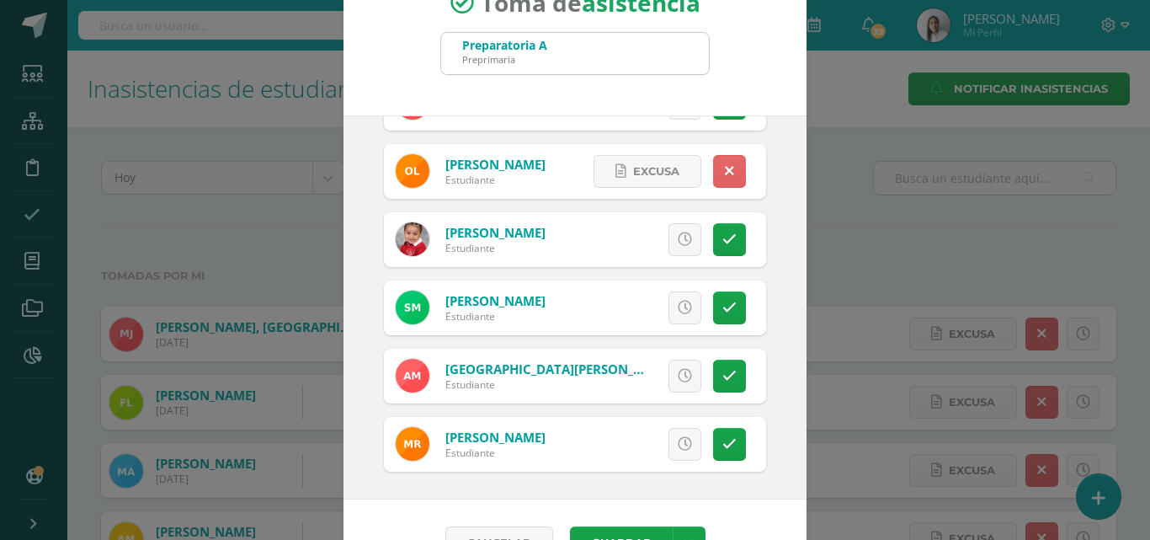
scroll to position [97, 0]
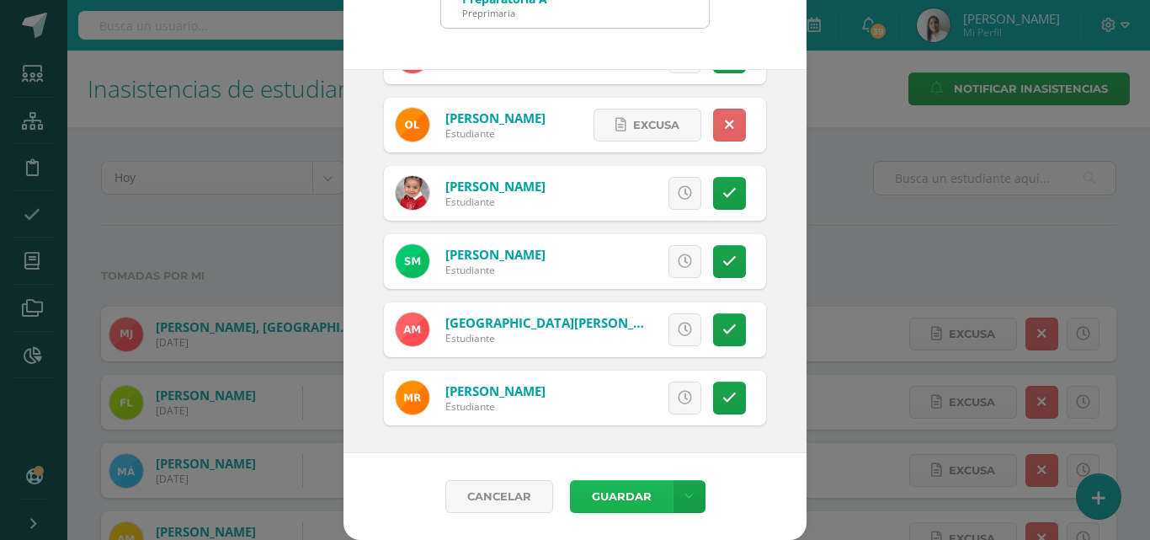
click at [624, 499] on button "Guardar" at bounding box center [621, 496] width 103 height 33
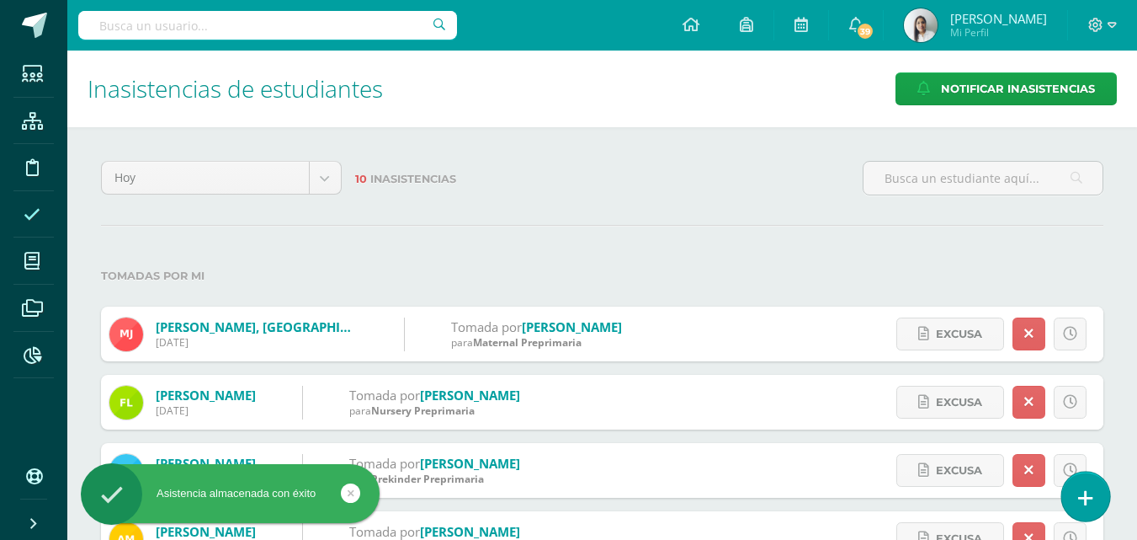
click at [1093, 492] on link at bounding box center [1086, 495] width 48 height 49
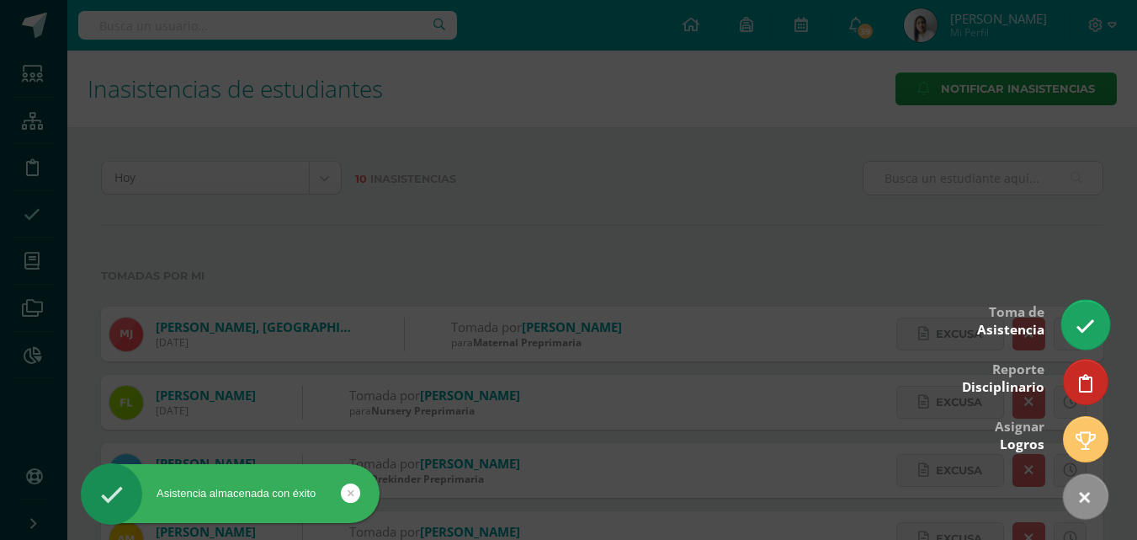
click at [1080, 317] on icon at bounding box center [1085, 326] width 19 height 19
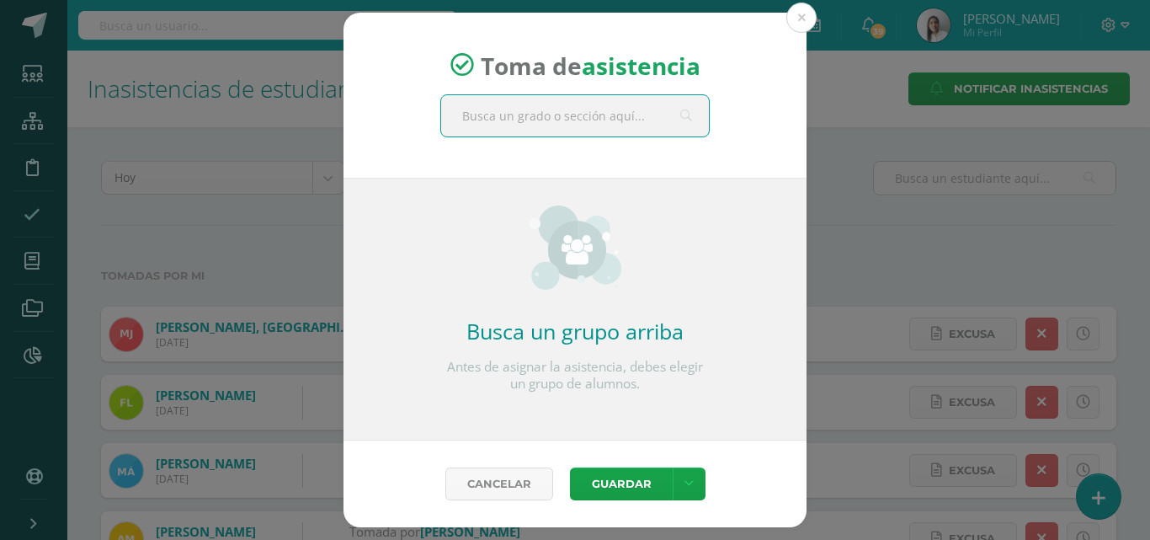
click at [560, 115] on input "text" at bounding box center [575, 115] width 268 height 41
type input "prepa b"
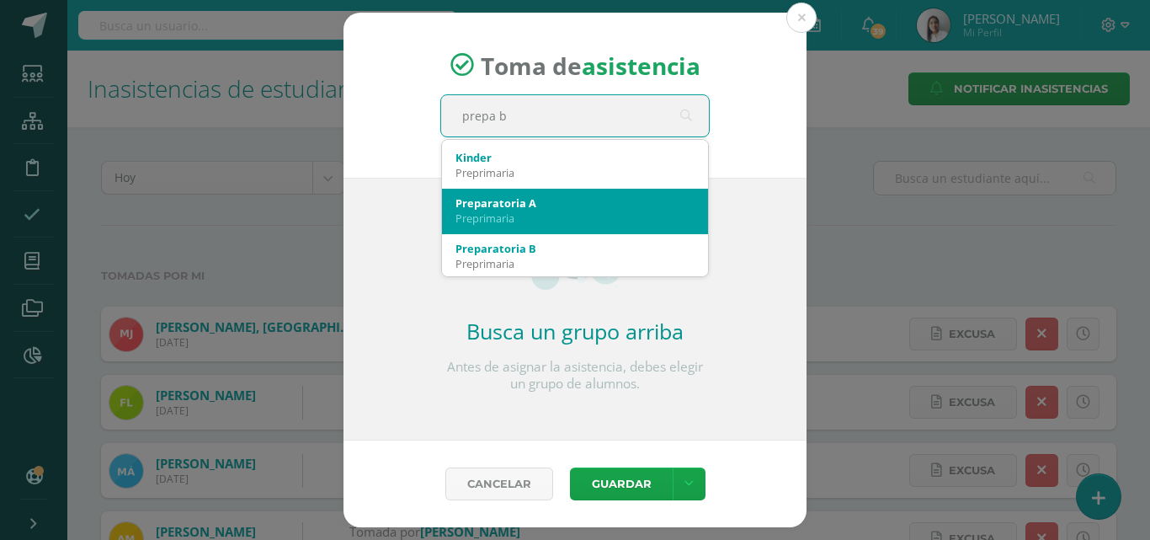
scroll to position [253, 0]
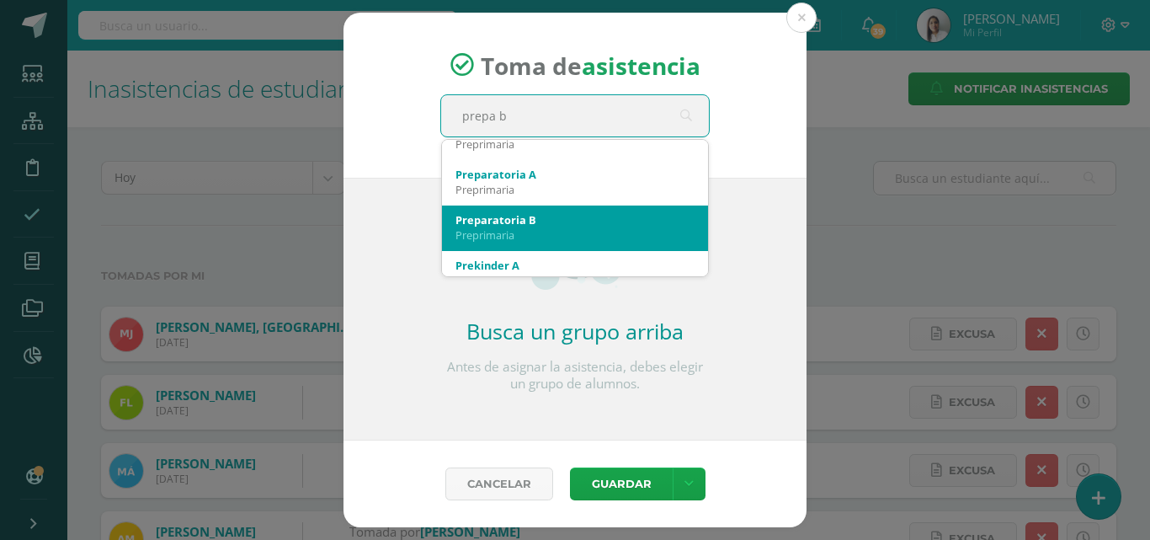
click at [537, 226] on div "Preparatoria B" at bounding box center [574, 219] width 239 height 15
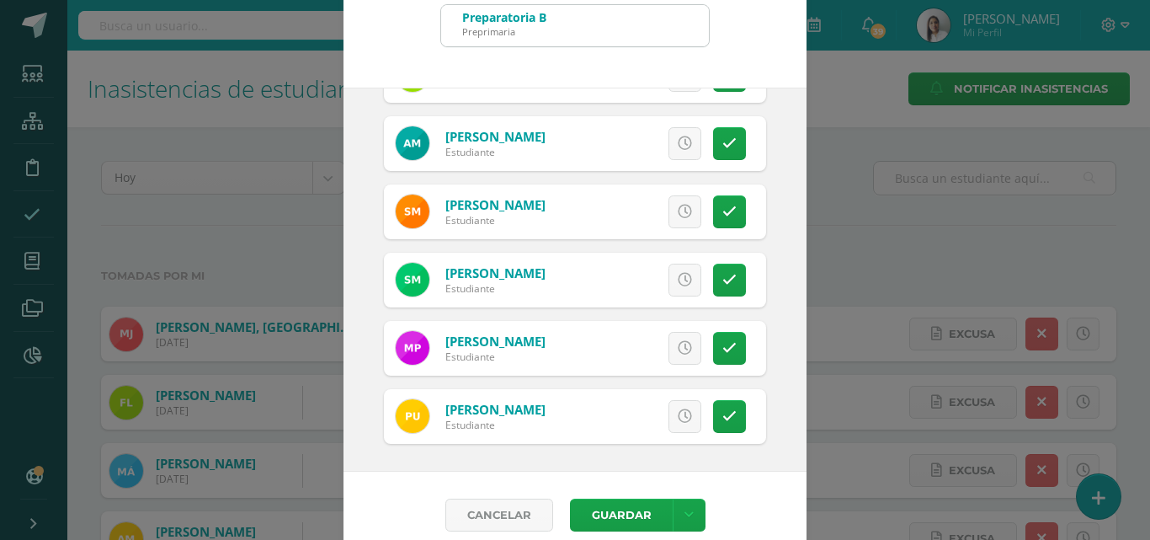
scroll to position [97, 0]
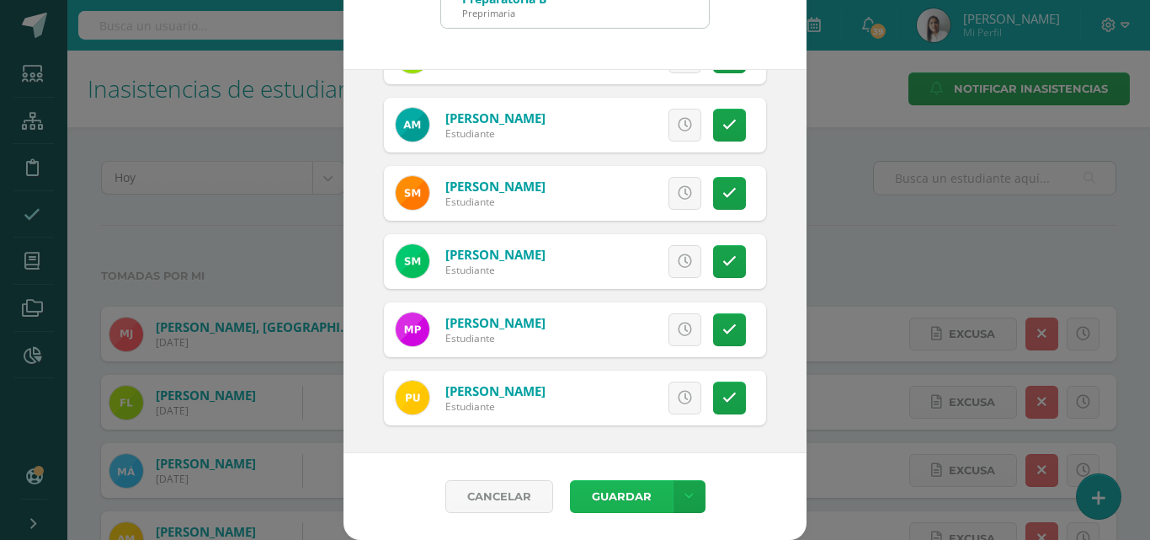
click at [626, 496] on button "Guardar" at bounding box center [621, 496] width 103 height 33
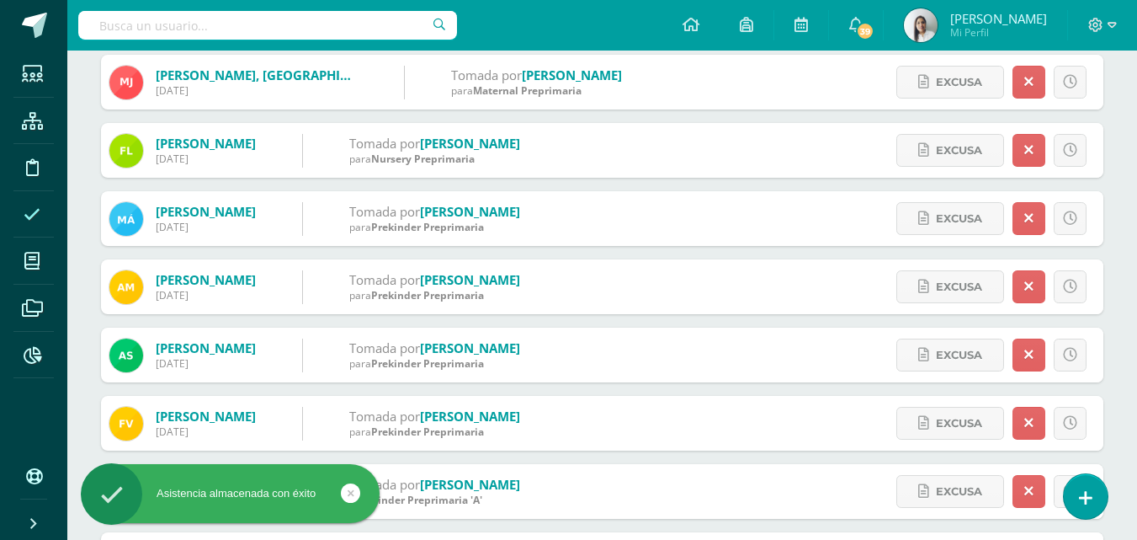
scroll to position [253, 0]
click at [936, 148] on span "Excusa" at bounding box center [959, 149] width 46 height 31
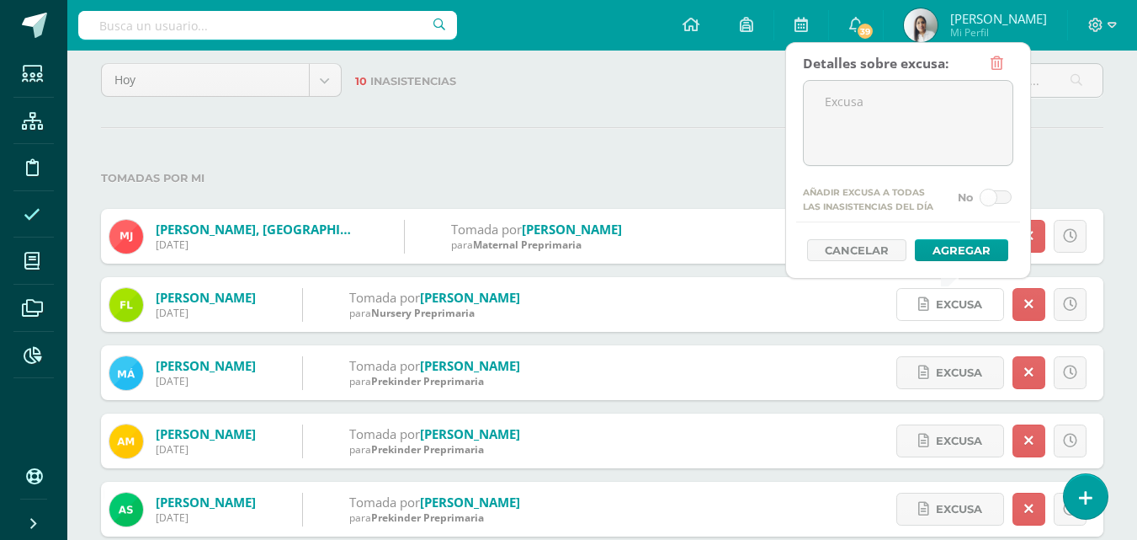
scroll to position [84, 0]
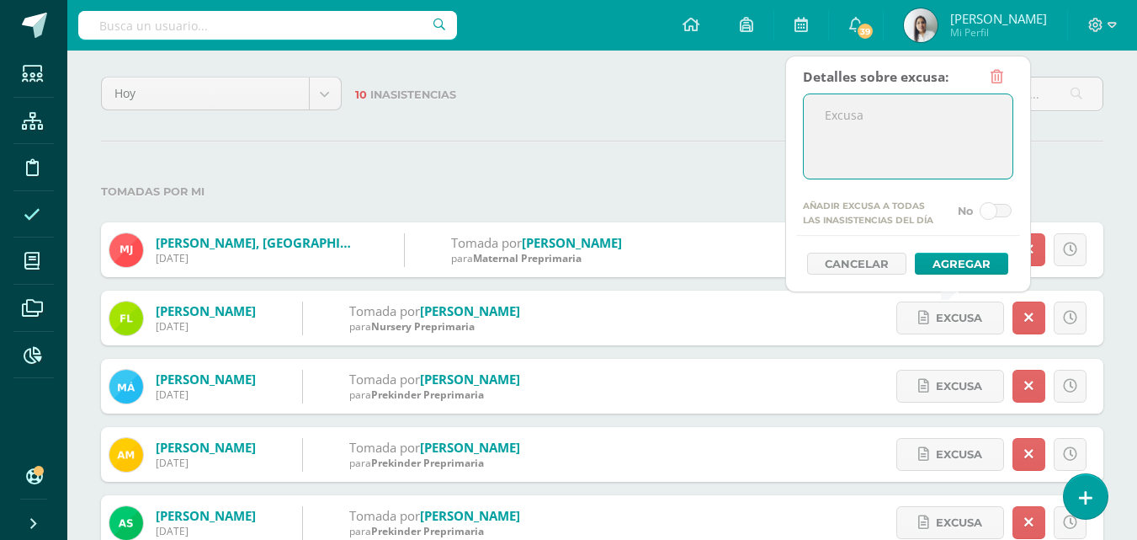
click at [835, 130] on textarea at bounding box center [908, 136] width 209 height 84
type textarea "excusa"
click at [962, 258] on button "Agregar" at bounding box center [961, 264] width 93 height 22
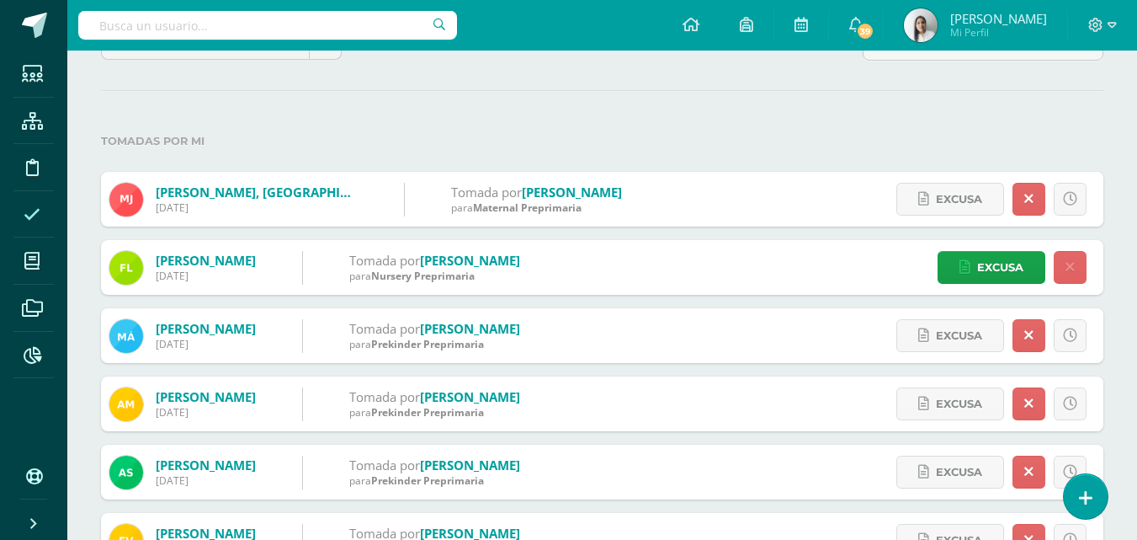
scroll to position [168, 0]
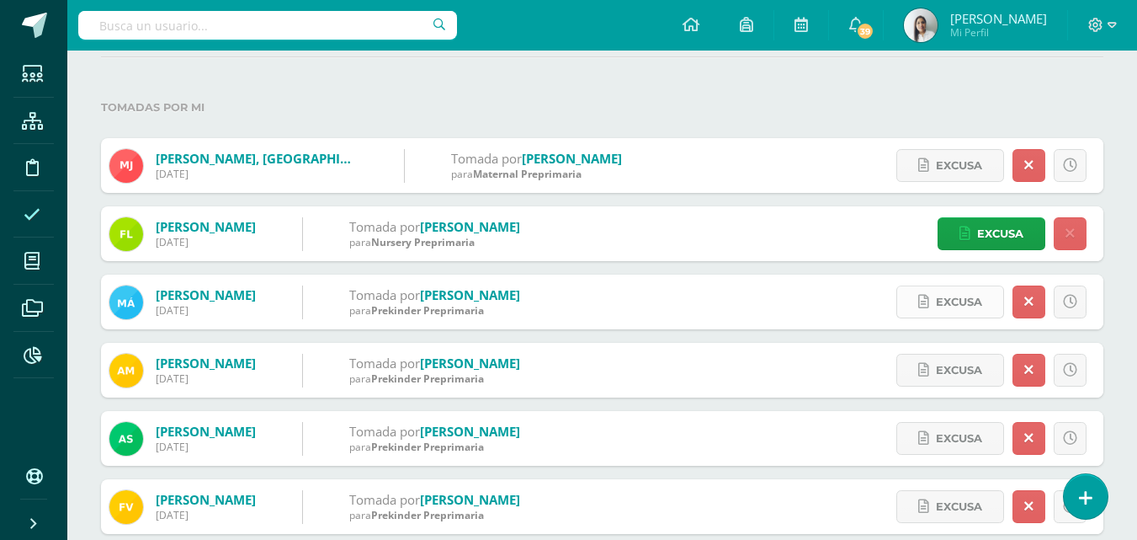
click at [950, 298] on span "Excusa" at bounding box center [959, 301] width 46 height 31
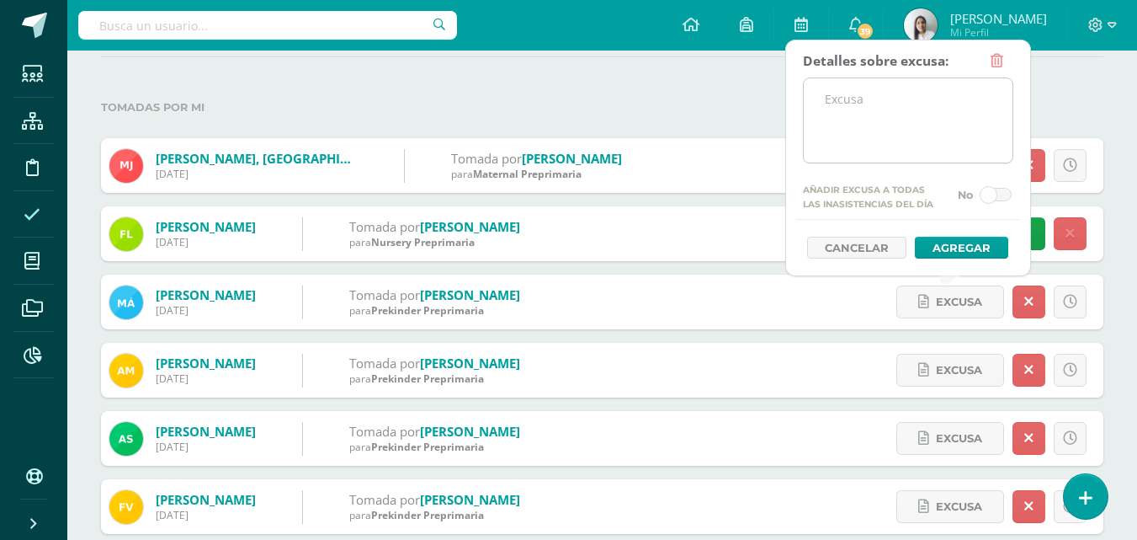
click at [859, 125] on textarea at bounding box center [908, 120] width 209 height 84
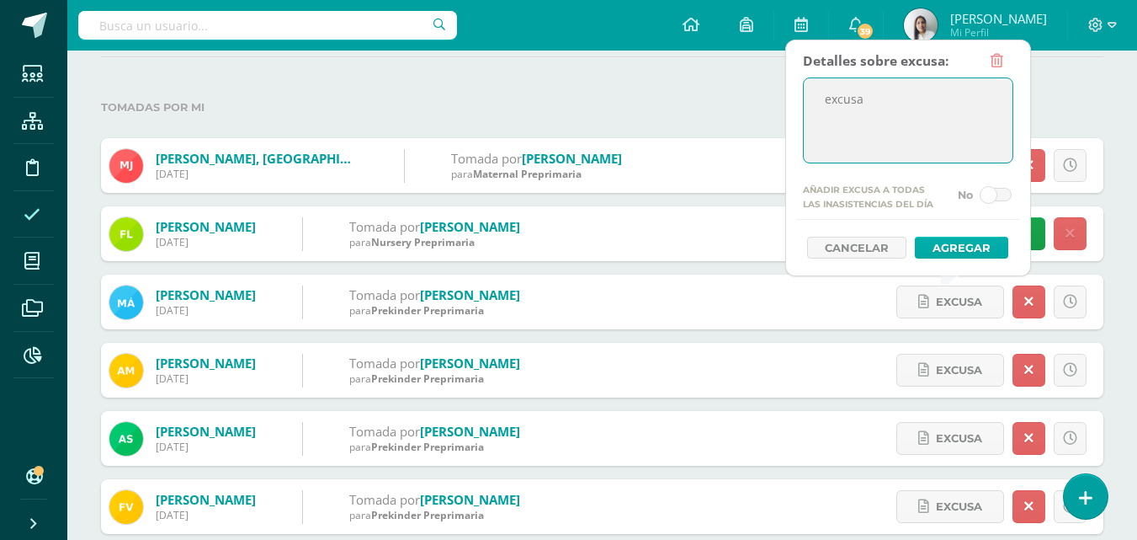
type textarea "excusa"
click at [960, 246] on button "Agregar" at bounding box center [961, 248] width 93 height 22
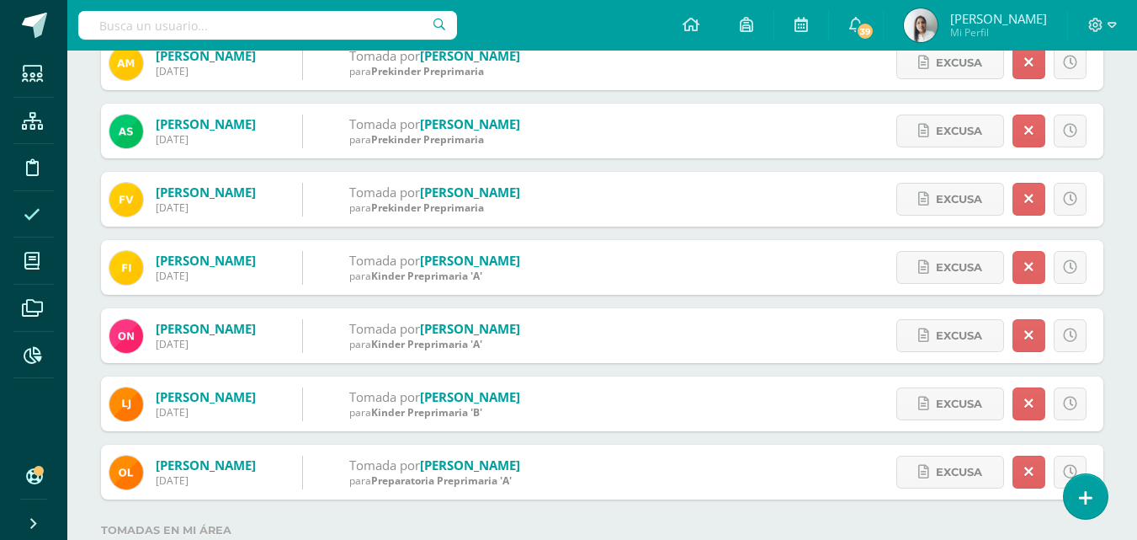
scroll to position [505, 0]
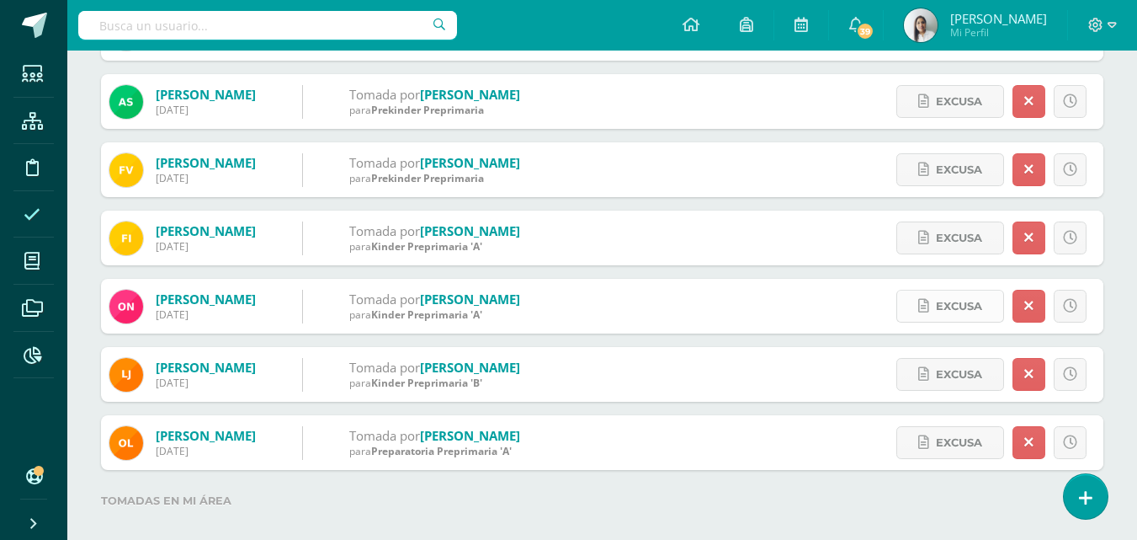
click at [953, 305] on span "Excusa" at bounding box center [959, 305] width 46 height 31
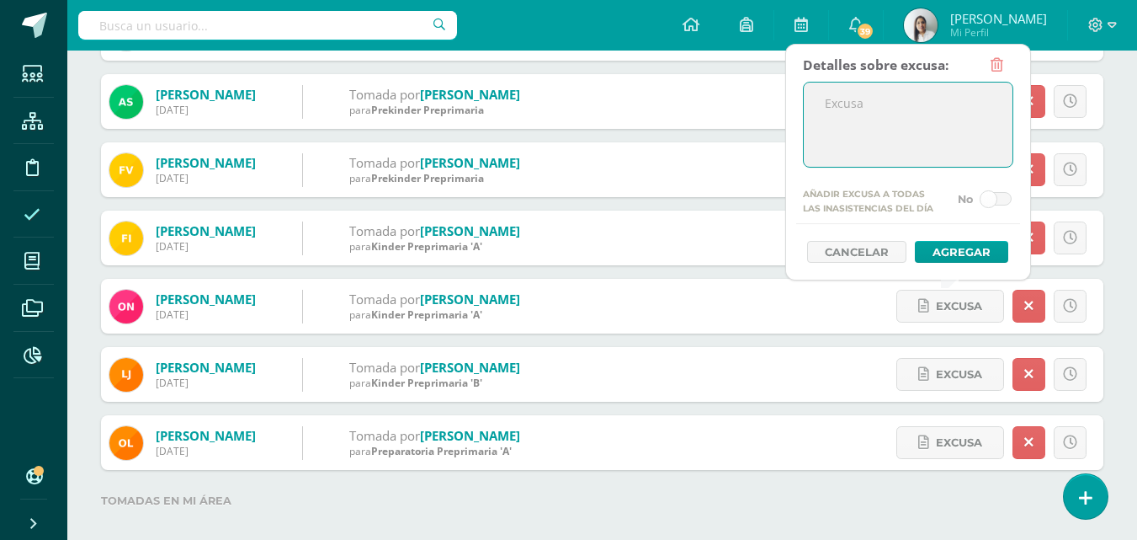
click at [892, 146] on textarea at bounding box center [908, 125] width 209 height 84
type textarea "excusa"
click at [940, 248] on button "Agregar" at bounding box center [961, 252] width 93 height 22
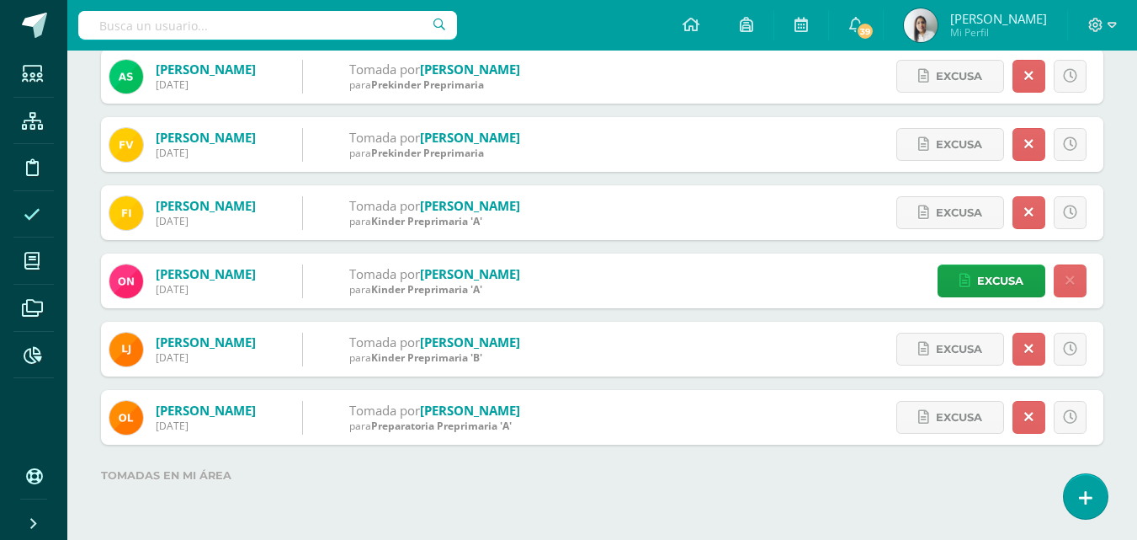
scroll to position [530, 0]
click at [966, 417] on span "Excusa" at bounding box center [959, 417] width 46 height 31
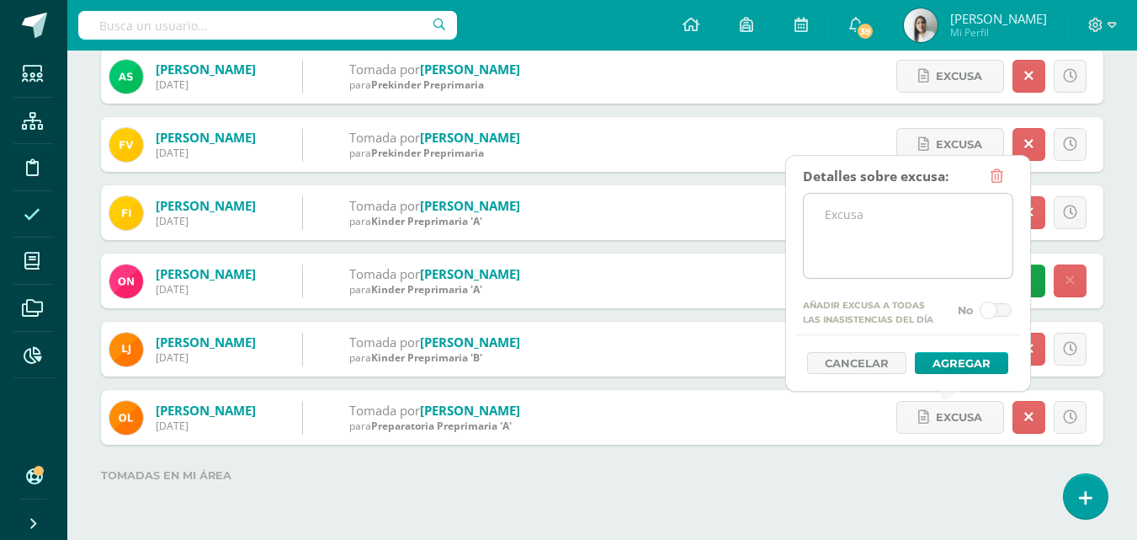
click at [869, 222] on textarea at bounding box center [908, 236] width 209 height 84
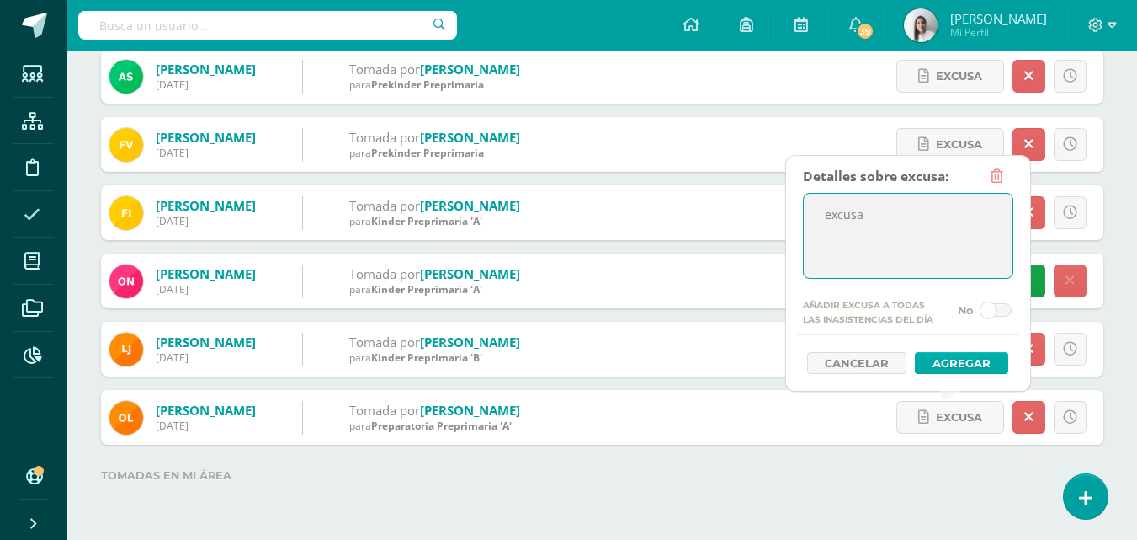
type textarea "excusa"
click at [950, 360] on button "Agregar" at bounding box center [961, 363] width 93 height 22
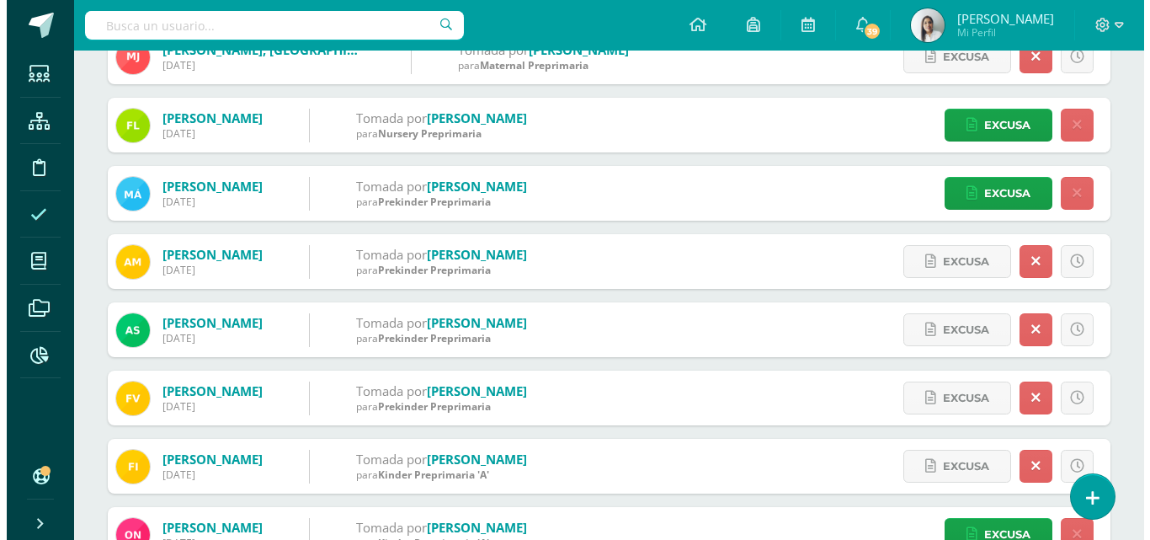
scroll to position [253, 0]
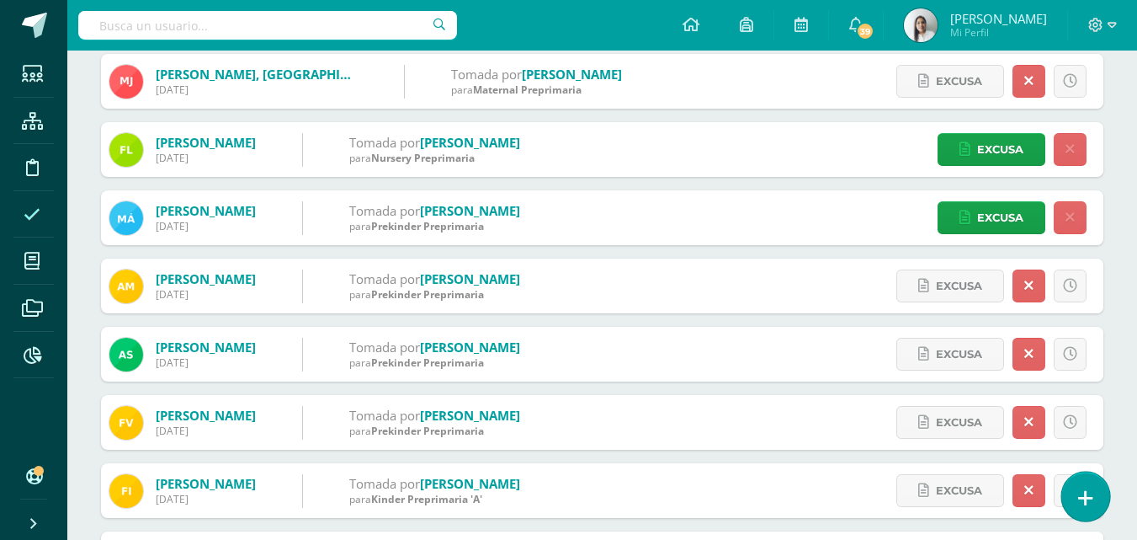
click at [1086, 504] on icon at bounding box center [1085, 497] width 15 height 19
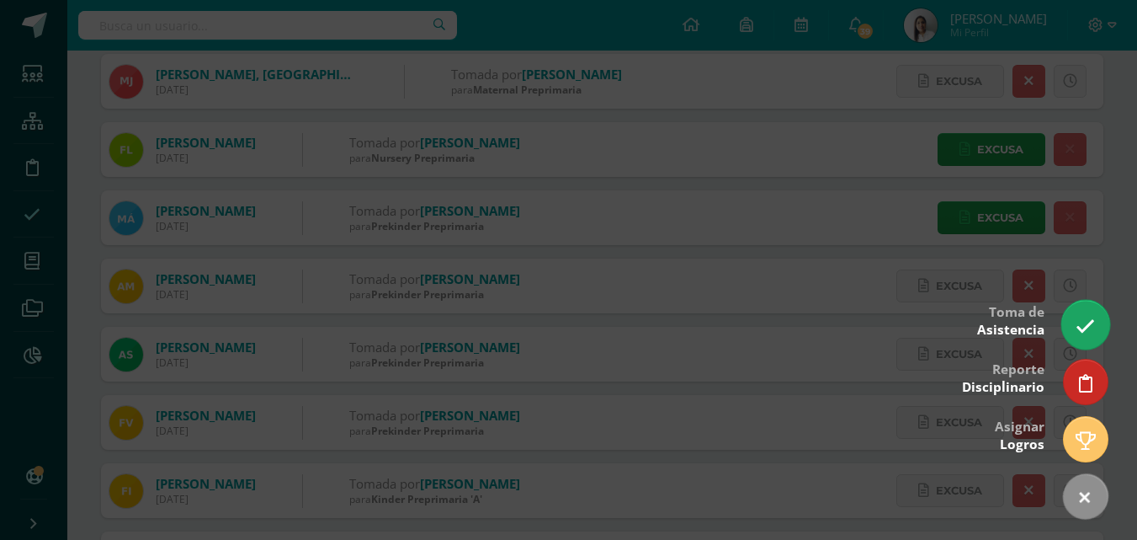
click at [1076, 327] on icon at bounding box center [1085, 326] width 19 height 19
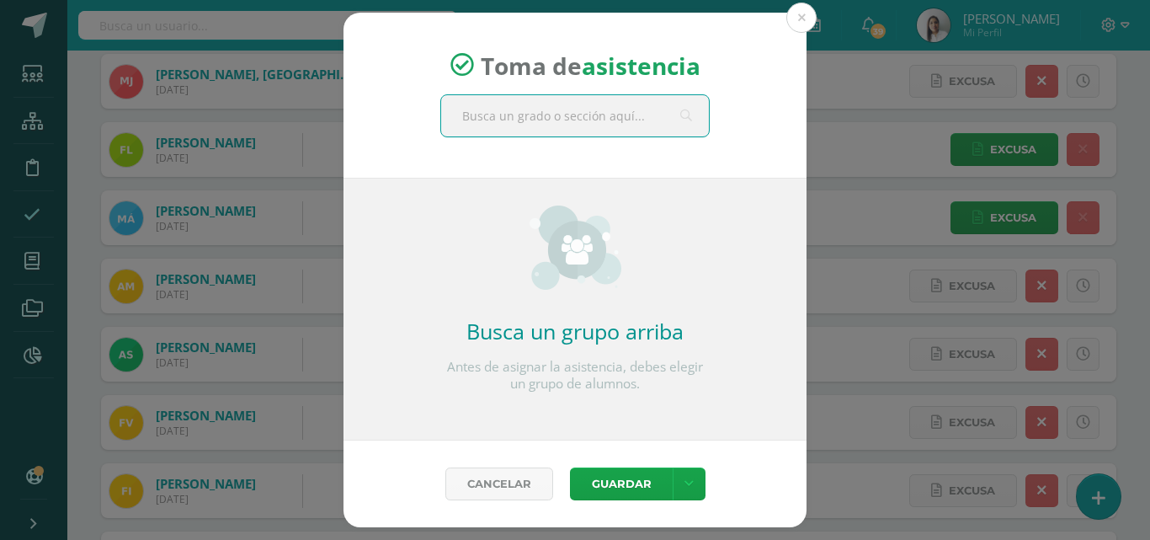
click at [605, 124] on input "text" at bounding box center [575, 115] width 268 height 41
type input "prepa b"
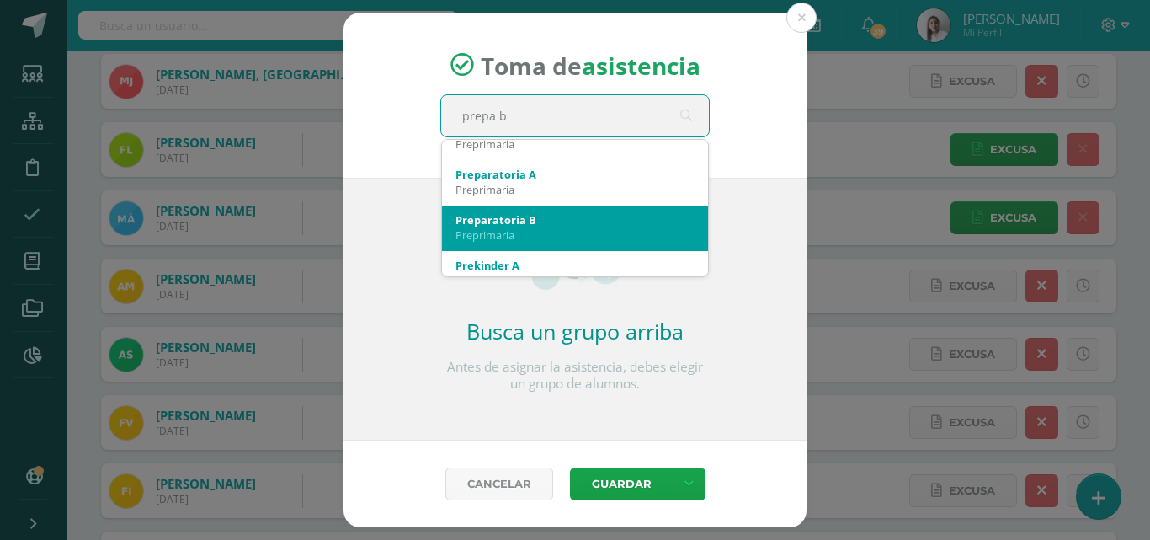
click at [516, 226] on div "Preparatoria B" at bounding box center [574, 219] width 239 height 15
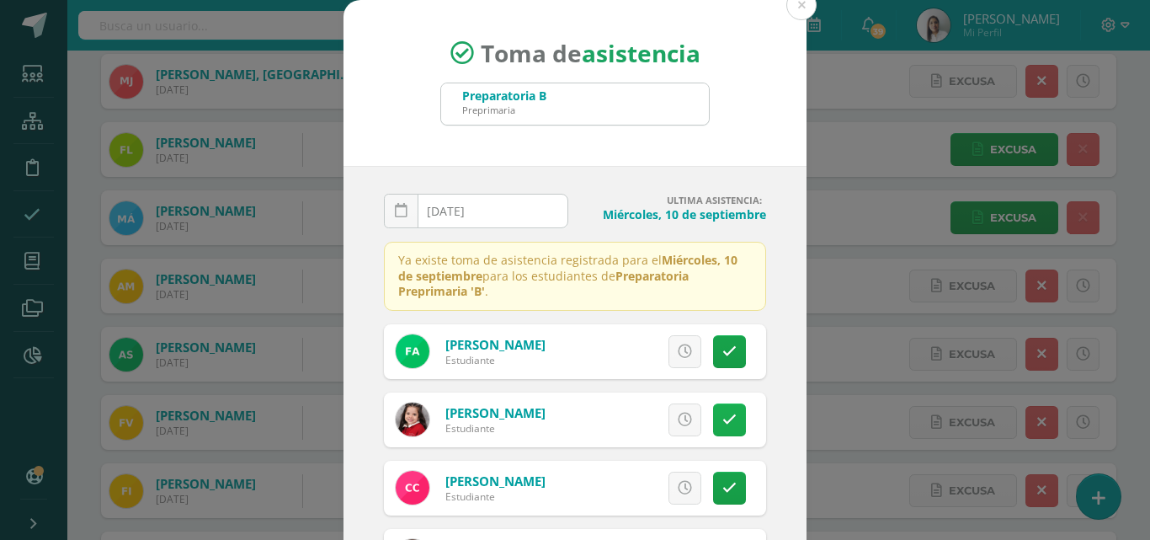
click at [713, 418] on link at bounding box center [729, 419] width 33 height 33
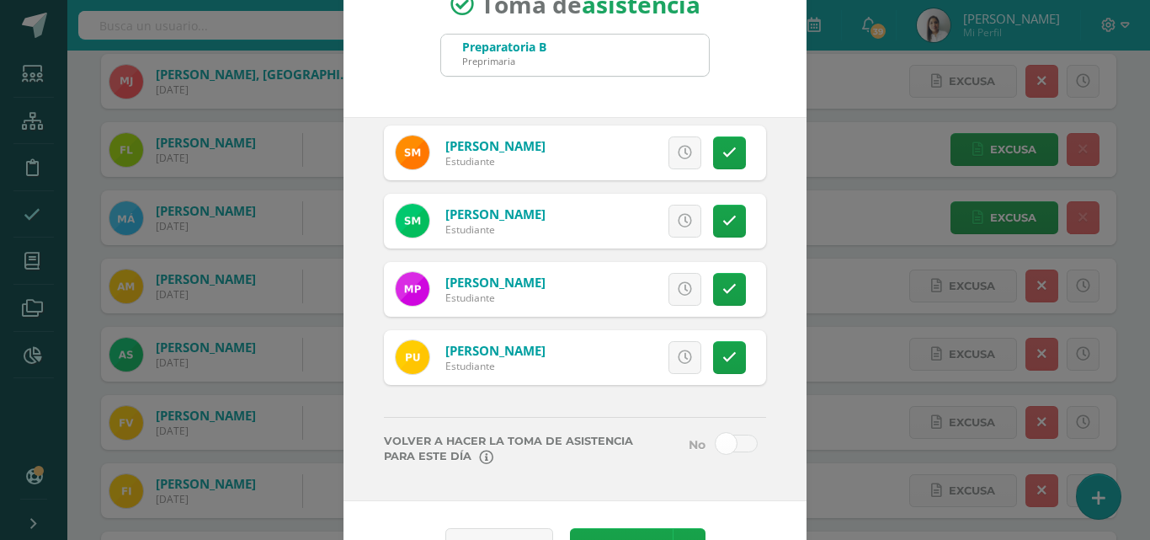
scroll to position [97, 0]
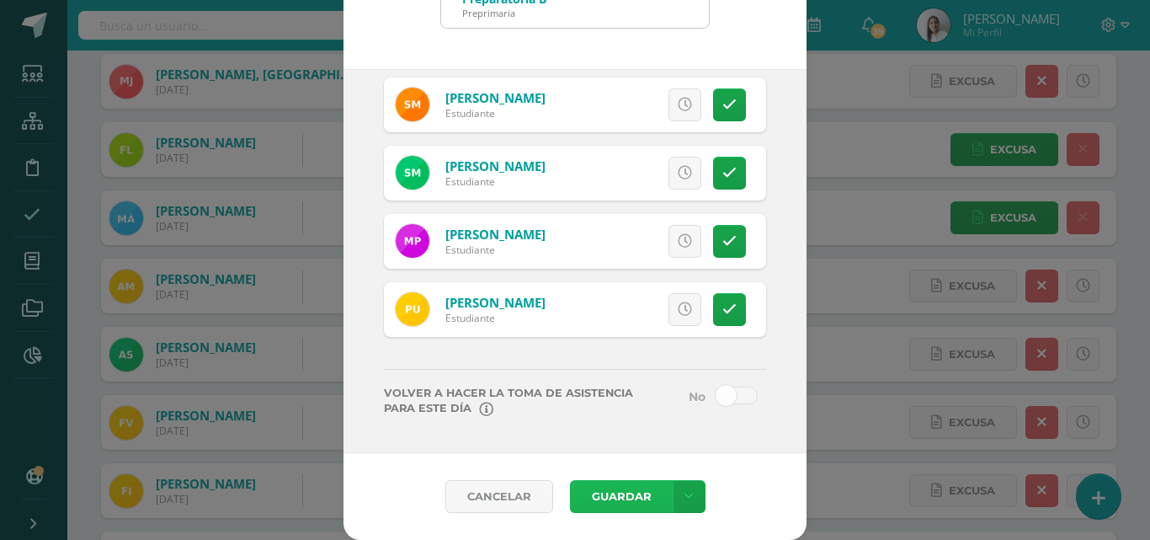
click at [609, 489] on button "Guardar" at bounding box center [621, 496] width 103 height 33
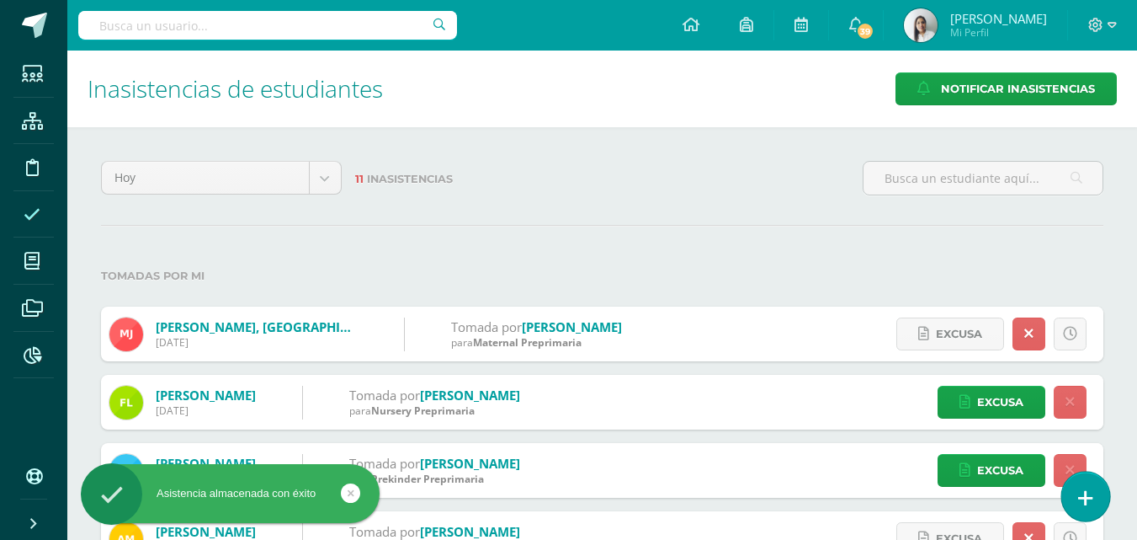
click at [1094, 495] on link at bounding box center [1086, 495] width 48 height 49
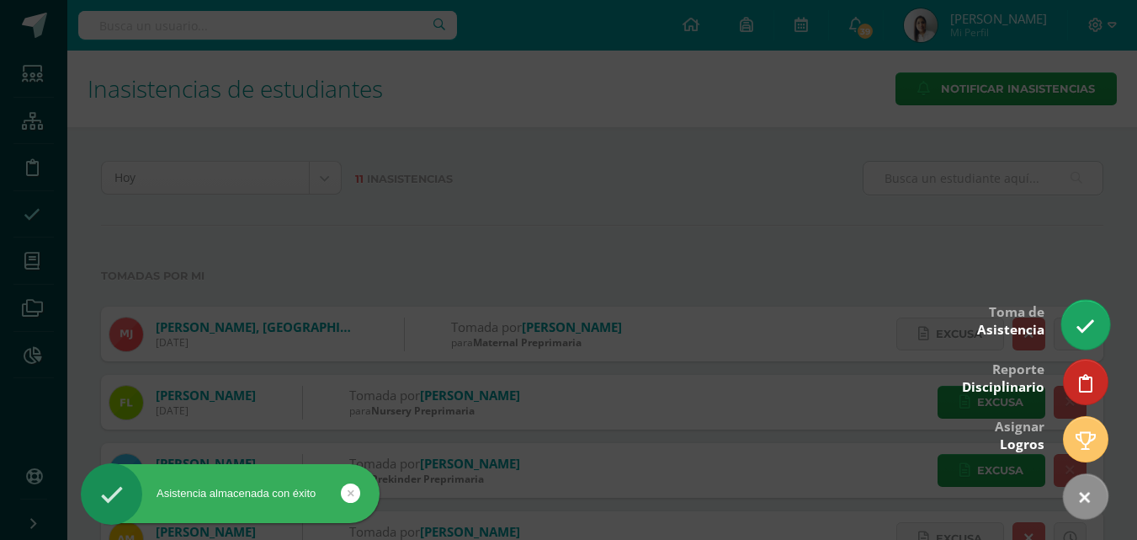
click at [1089, 318] on icon at bounding box center [1085, 326] width 19 height 19
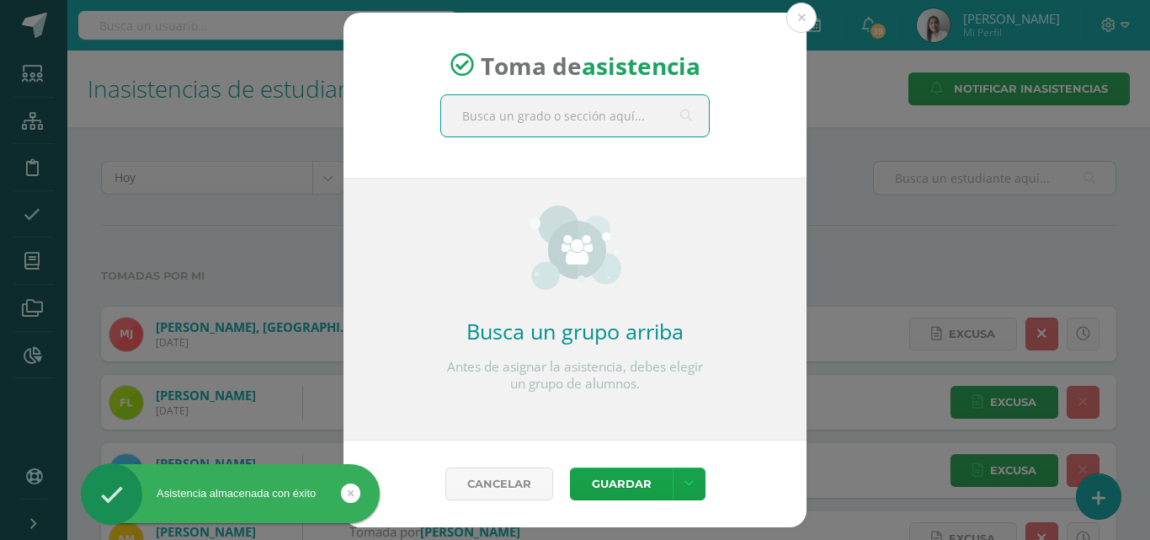
click at [540, 111] on input "text" at bounding box center [575, 115] width 268 height 41
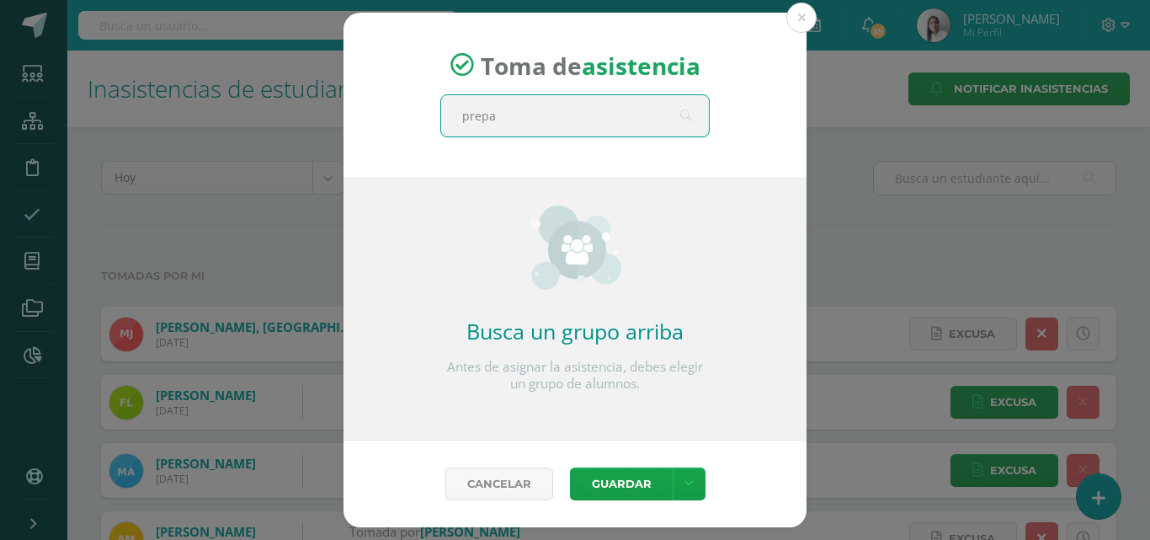
type input "prepa a"
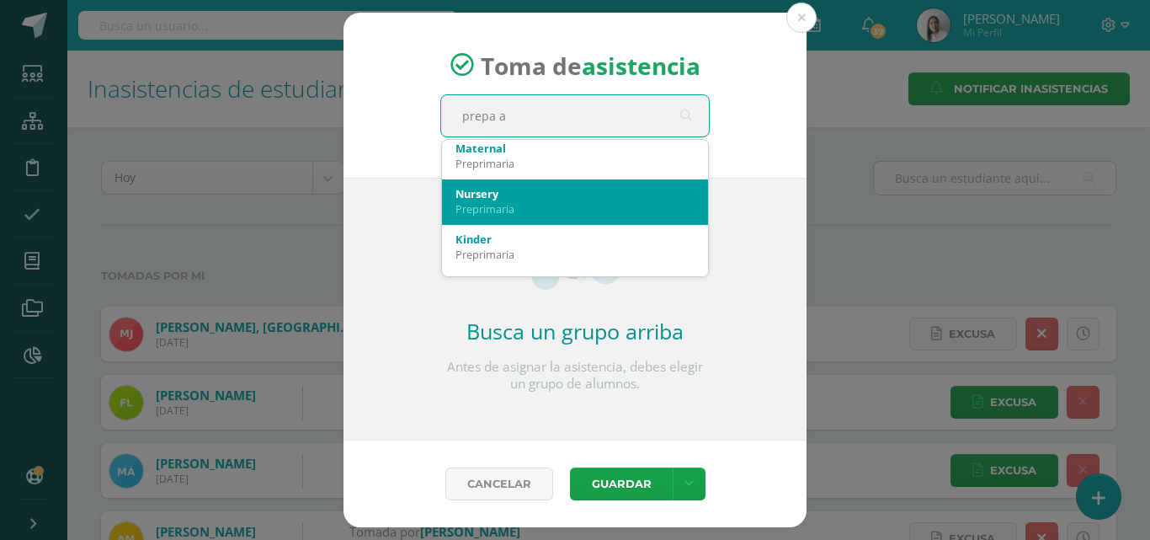
scroll to position [168, 0]
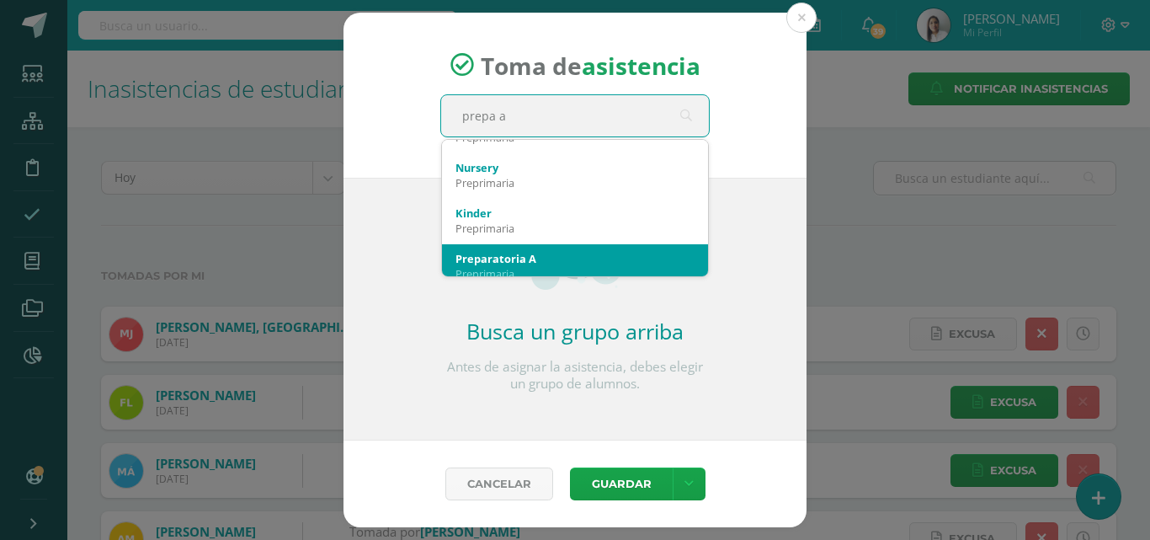
click at [548, 265] on div "Preparatoria A" at bounding box center [574, 258] width 239 height 15
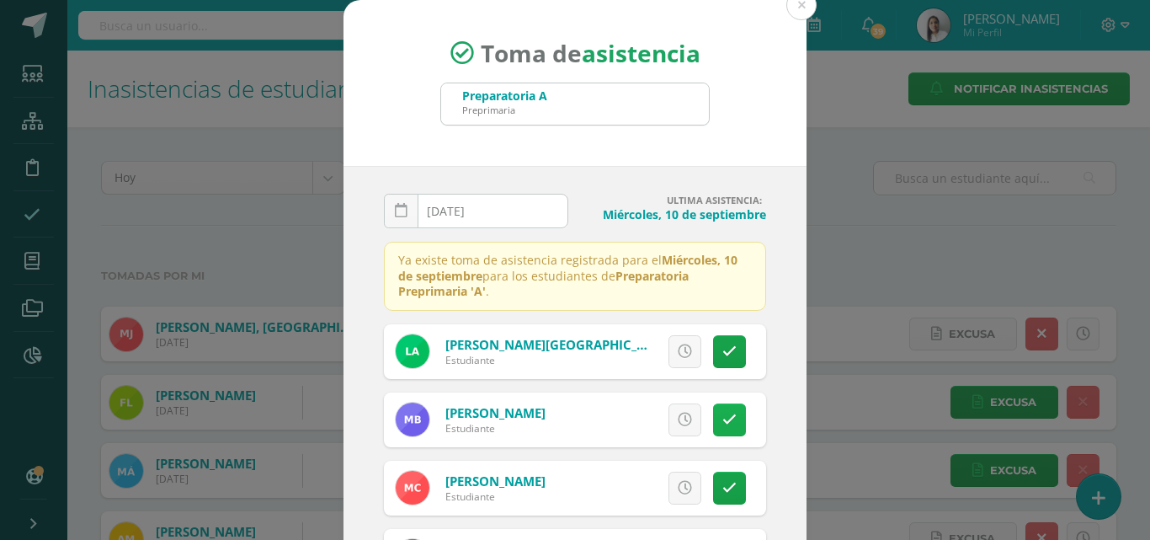
click at [722, 414] on icon at bounding box center [729, 420] width 14 height 14
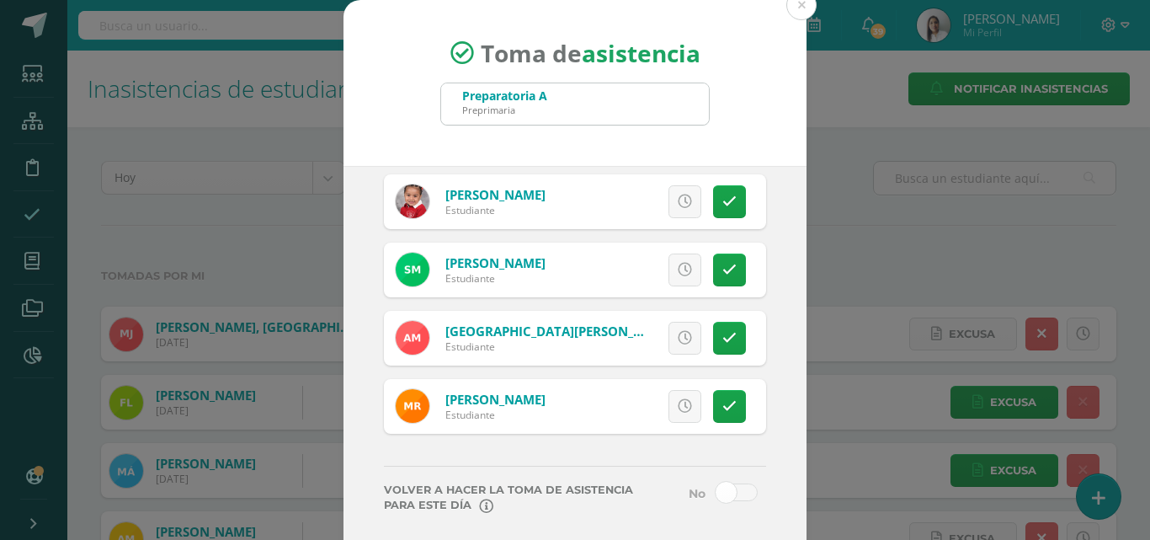
scroll to position [97, 0]
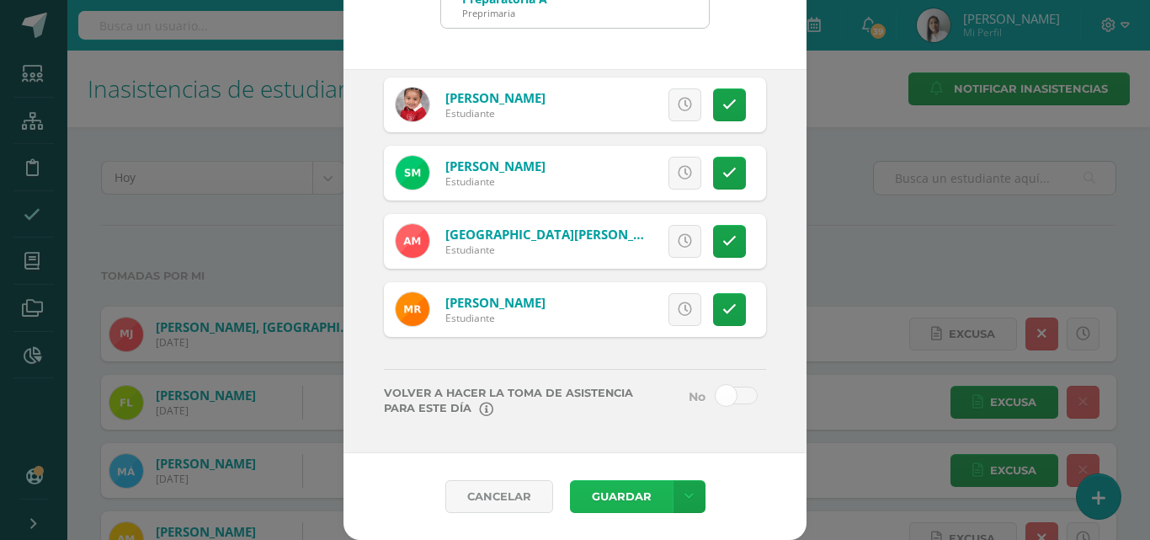
click at [621, 500] on button "Guardar" at bounding box center [621, 496] width 103 height 33
